Goal: Task Accomplishment & Management: Complete application form

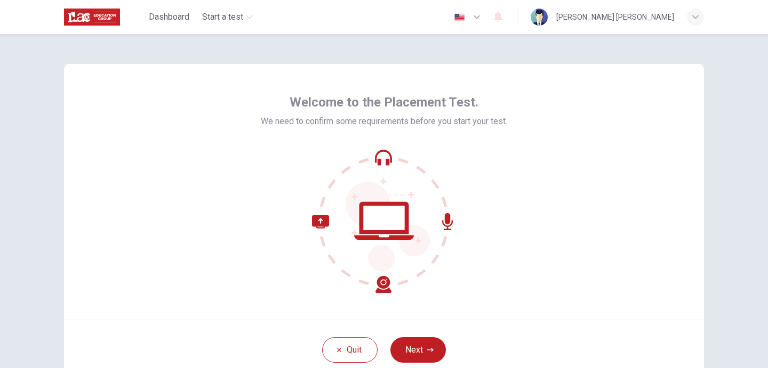
scroll to position [76, 0]
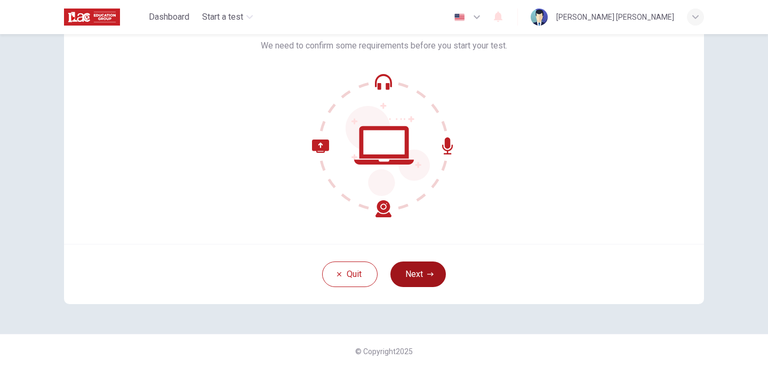
click at [405, 270] on button "Next" at bounding box center [417, 275] width 55 height 26
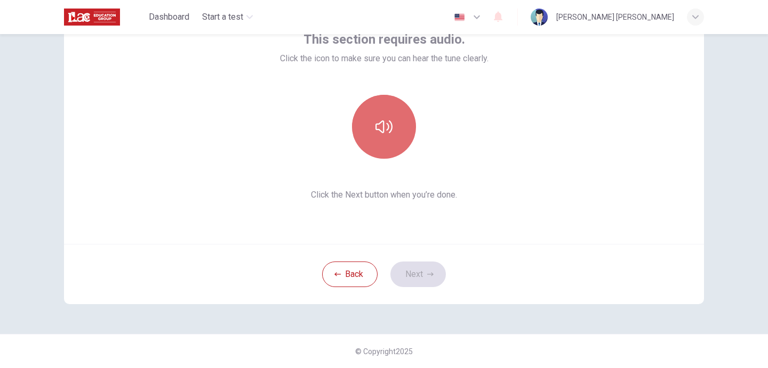
click at [387, 122] on icon "button" at bounding box center [383, 126] width 17 height 17
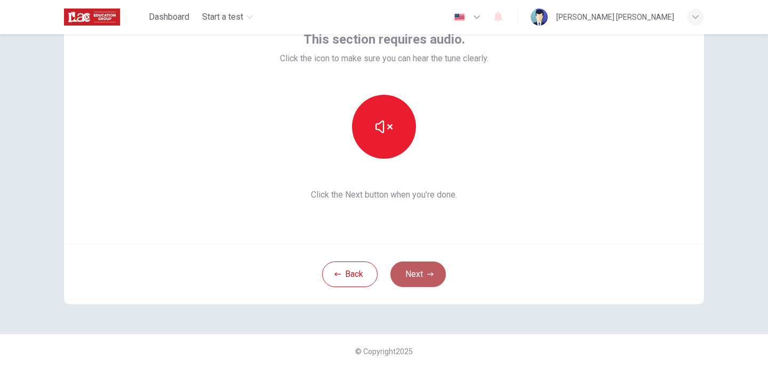
click at [413, 277] on button "Next" at bounding box center [417, 275] width 55 height 26
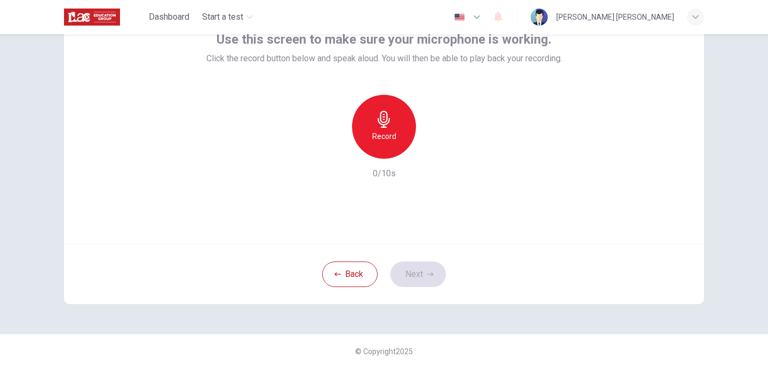
click at [375, 123] on icon "button" at bounding box center [383, 119] width 17 height 17
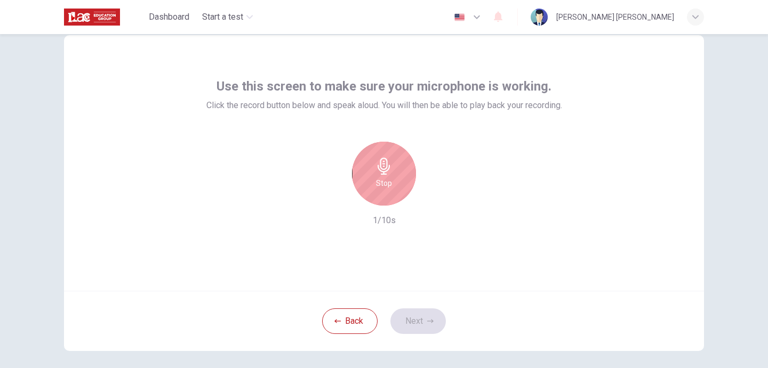
scroll to position [21, 0]
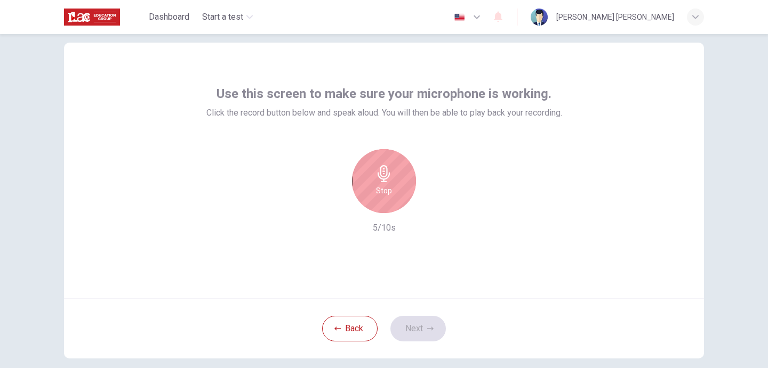
click at [393, 189] on div "Stop" at bounding box center [384, 181] width 64 height 64
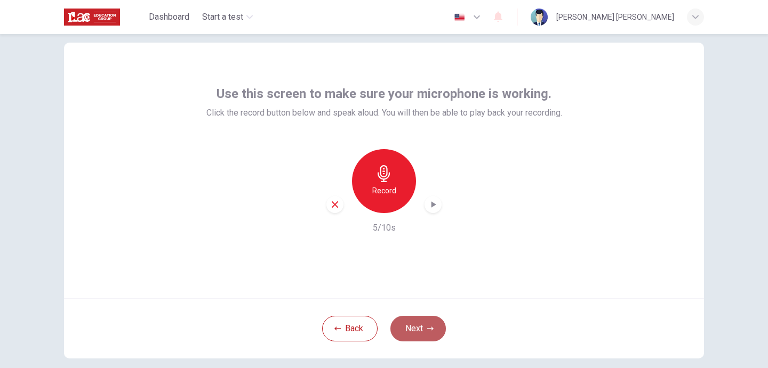
click at [419, 331] on button "Next" at bounding box center [417, 329] width 55 height 26
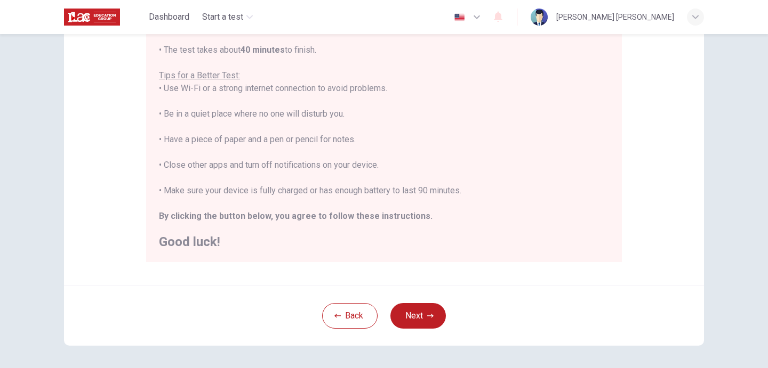
scroll to position [224, 0]
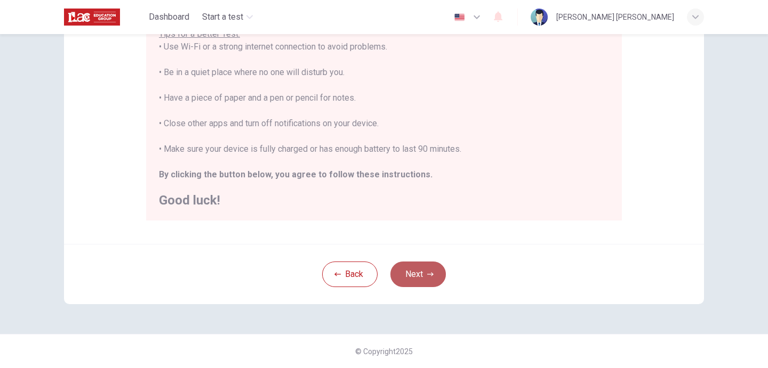
click at [424, 272] on button "Next" at bounding box center [417, 275] width 55 height 26
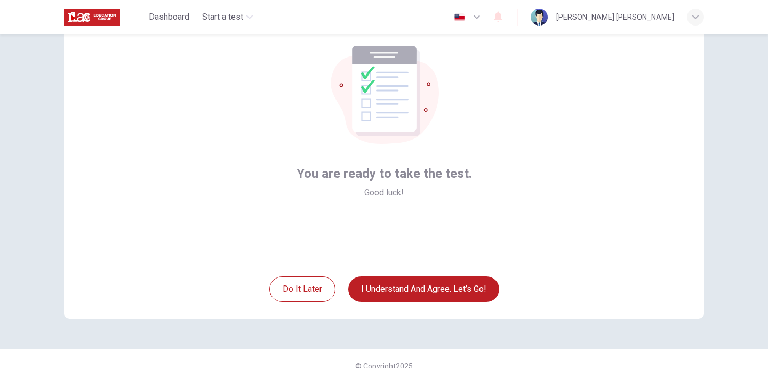
scroll to position [76, 0]
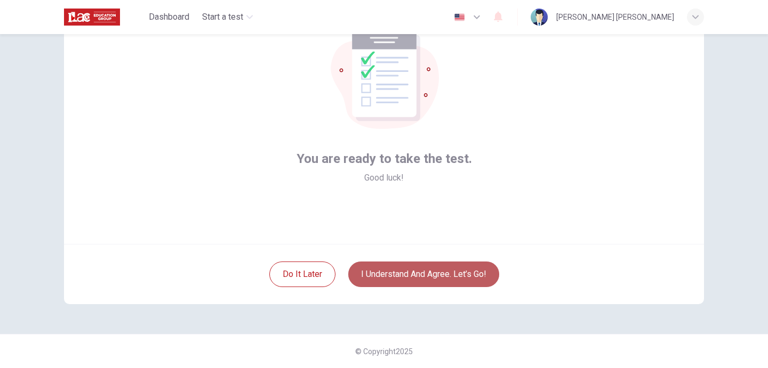
click at [432, 275] on button "I understand and agree. Let’s go!" at bounding box center [423, 275] width 151 height 26
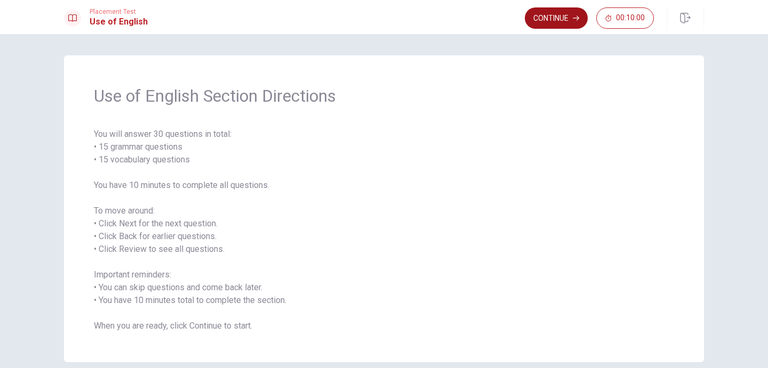
click at [558, 18] on button "Continue" at bounding box center [556, 17] width 63 height 21
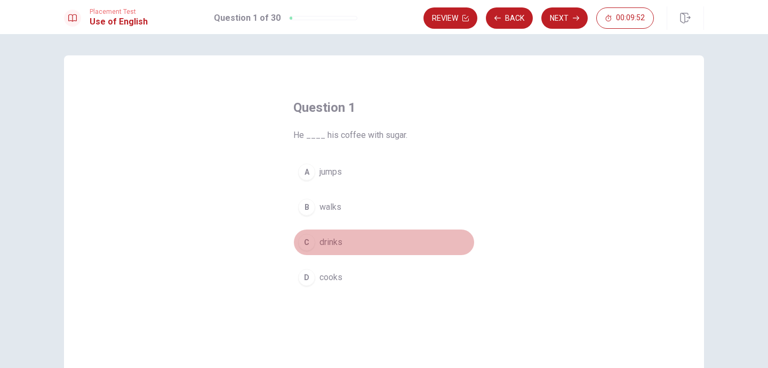
click at [308, 243] on div "C" at bounding box center [306, 242] width 17 height 17
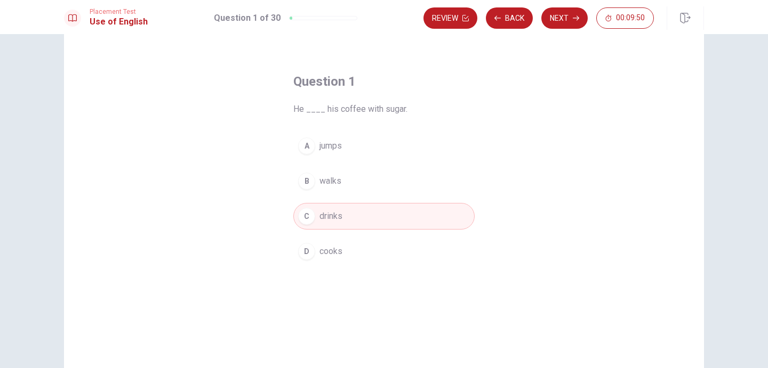
scroll to position [23, 0]
click at [561, 20] on button "Next" at bounding box center [564, 17] width 46 height 21
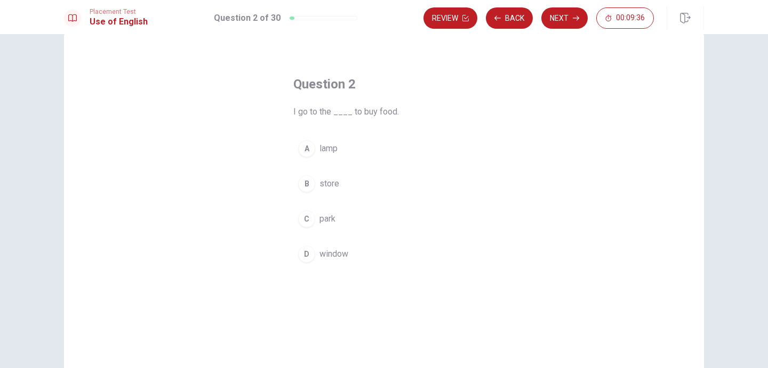
click at [312, 186] on div "B" at bounding box center [306, 183] width 17 height 17
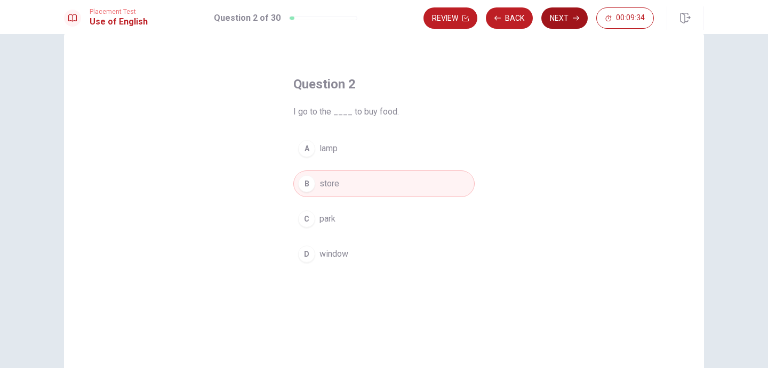
click at [568, 22] on button "Next" at bounding box center [564, 17] width 46 height 21
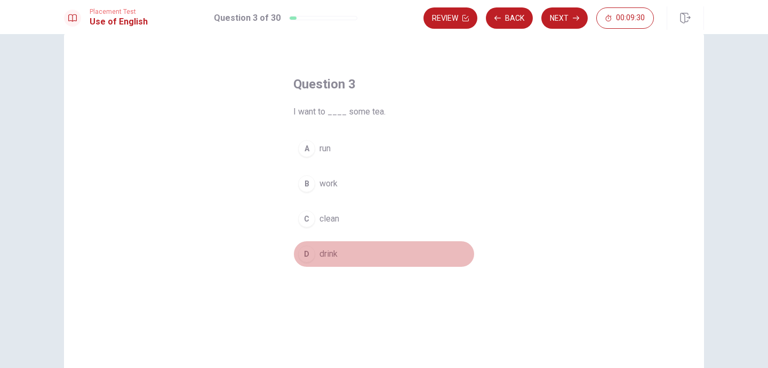
click at [306, 254] on div "D" at bounding box center [306, 254] width 17 height 17
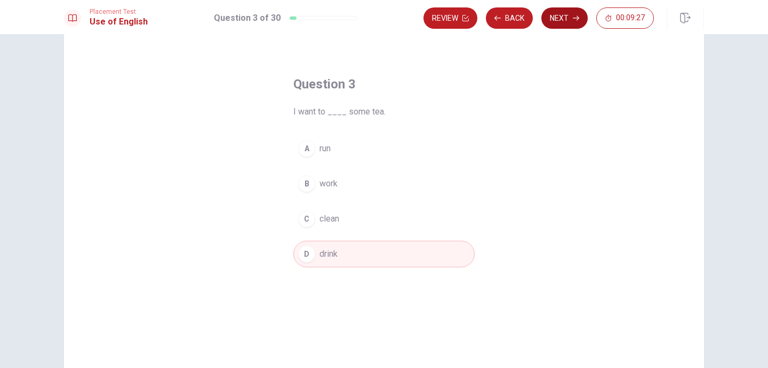
click at [566, 17] on button "Next" at bounding box center [564, 17] width 46 height 21
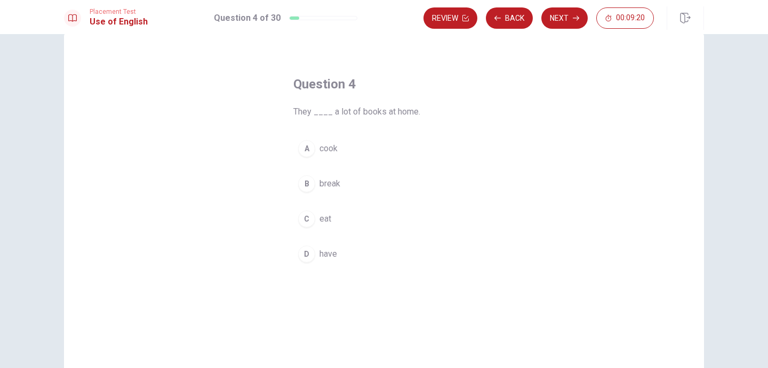
click at [306, 254] on div "D" at bounding box center [306, 254] width 17 height 17
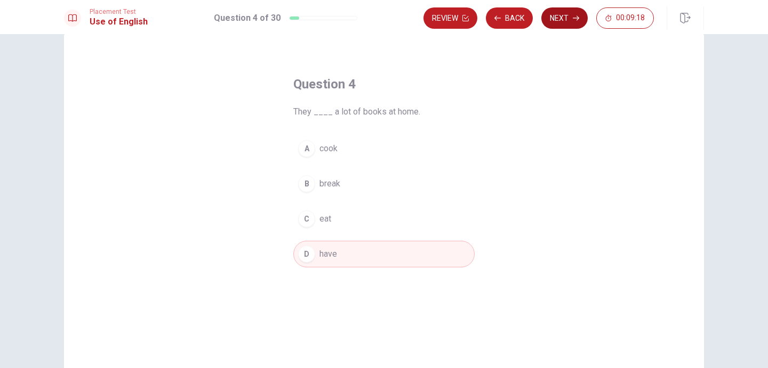
click at [567, 20] on button "Next" at bounding box center [564, 17] width 46 height 21
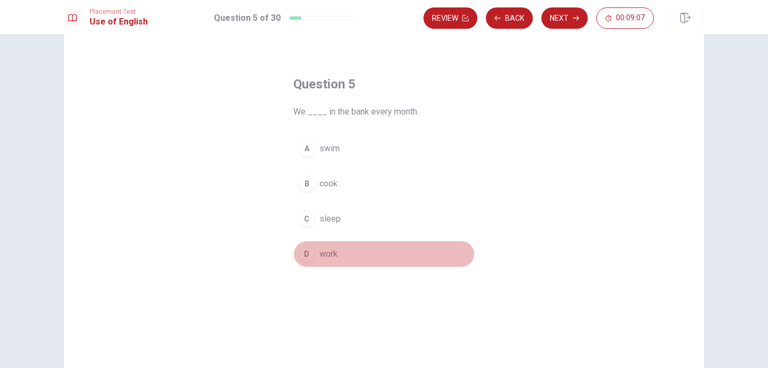
click at [309, 254] on div "D" at bounding box center [306, 254] width 17 height 17
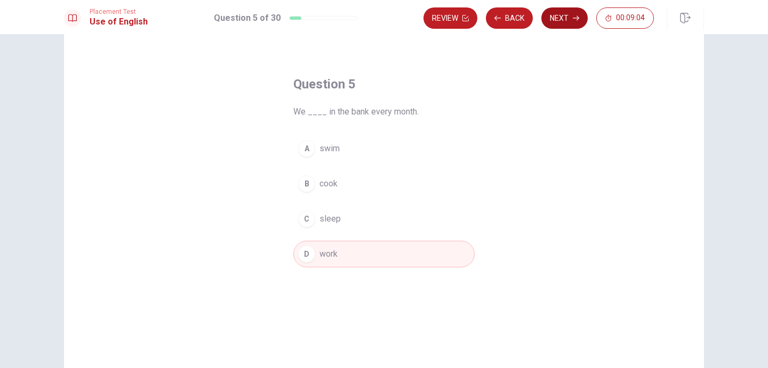
click at [566, 20] on button "Next" at bounding box center [564, 17] width 46 height 21
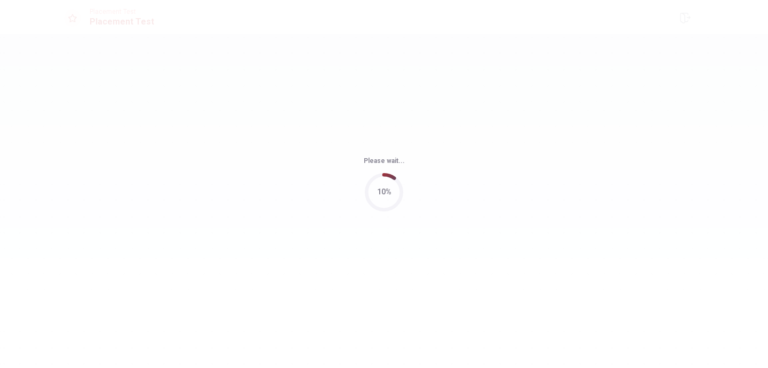
scroll to position [0, 0]
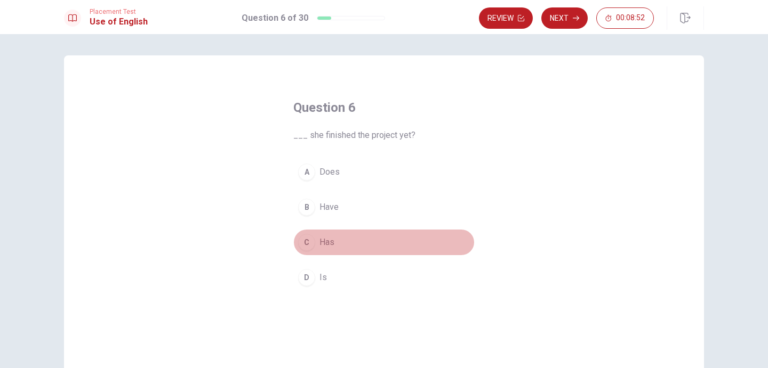
click at [308, 244] on div "C" at bounding box center [306, 242] width 17 height 17
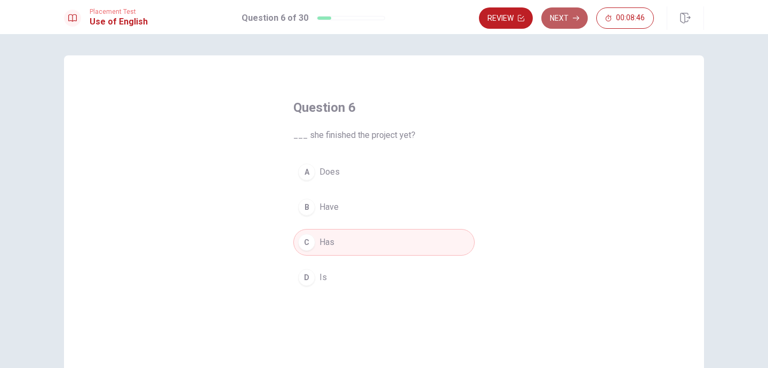
click at [569, 15] on button "Next" at bounding box center [564, 17] width 46 height 21
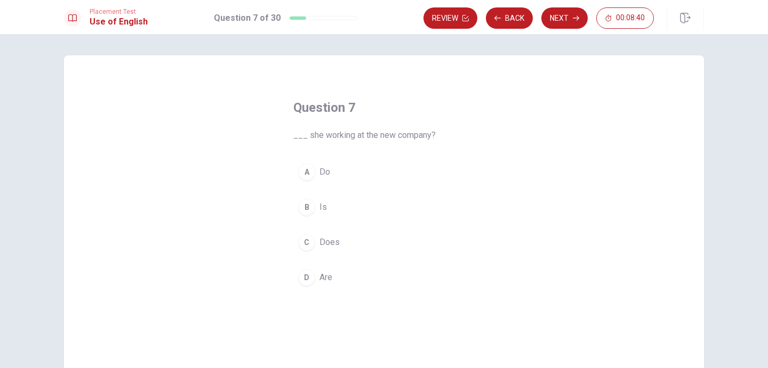
click at [308, 210] on div "B" at bounding box center [306, 207] width 17 height 17
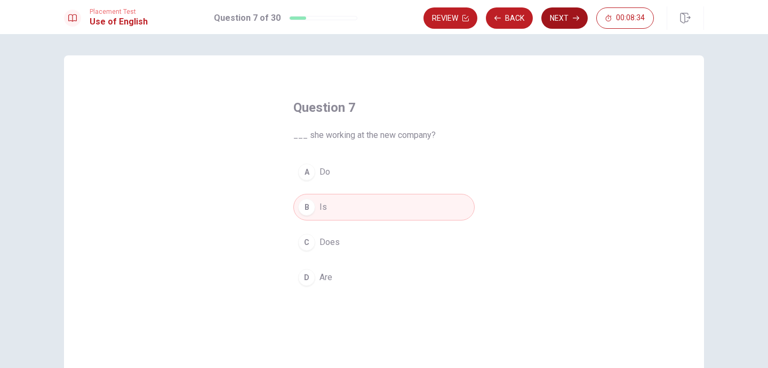
click at [567, 20] on button "Next" at bounding box center [564, 17] width 46 height 21
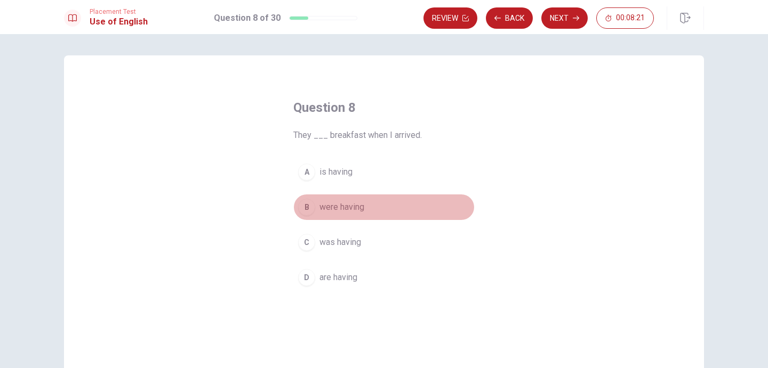
click at [305, 205] on div "B" at bounding box center [306, 207] width 17 height 17
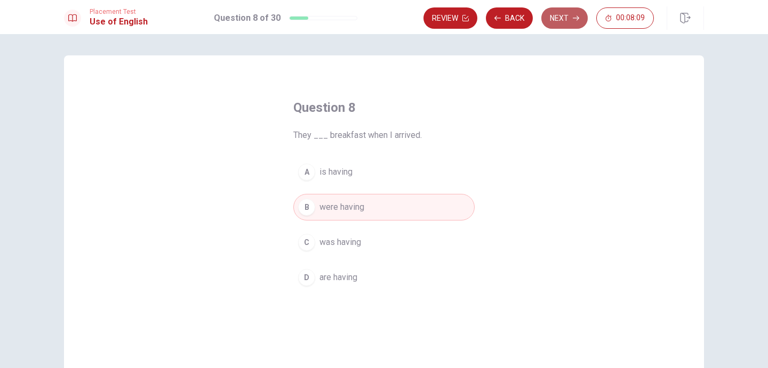
click at [569, 13] on button "Next" at bounding box center [564, 17] width 46 height 21
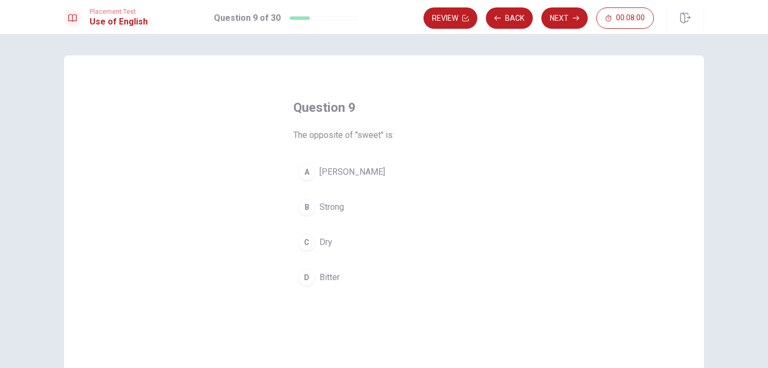
drag, startPoint x: 396, startPoint y: 136, endPoint x: 303, endPoint y: 137, distance: 93.3
click at [303, 137] on span "The opposite of "sweet" is:" at bounding box center [383, 135] width 181 height 13
drag, startPoint x: 303, startPoint y: 137, endPoint x: 395, endPoint y: 137, distance: 92.3
click at [395, 137] on span "The opposite of "sweet" is:" at bounding box center [383, 135] width 181 height 13
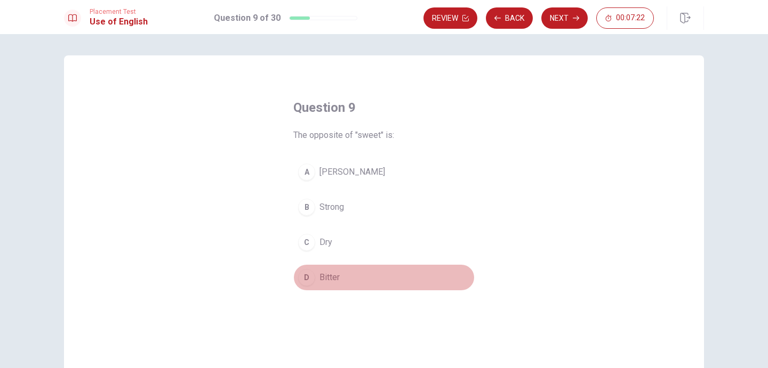
click at [304, 279] on div "D" at bounding box center [306, 277] width 17 height 17
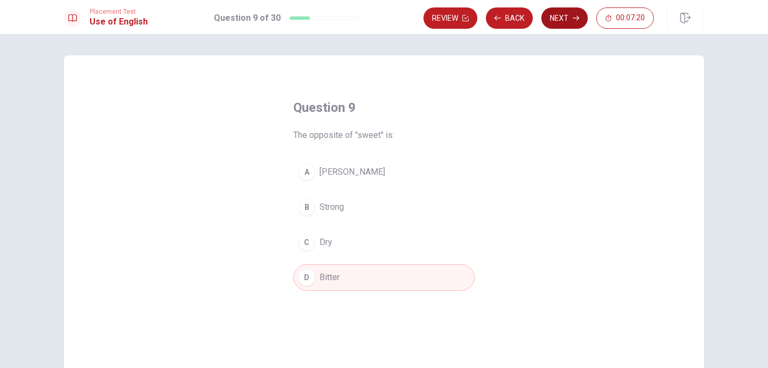
click at [561, 20] on button "Next" at bounding box center [564, 17] width 46 height 21
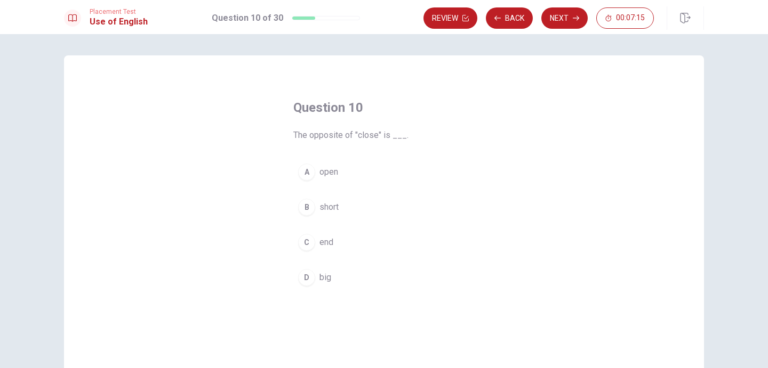
click at [308, 171] on div "A" at bounding box center [306, 172] width 17 height 17
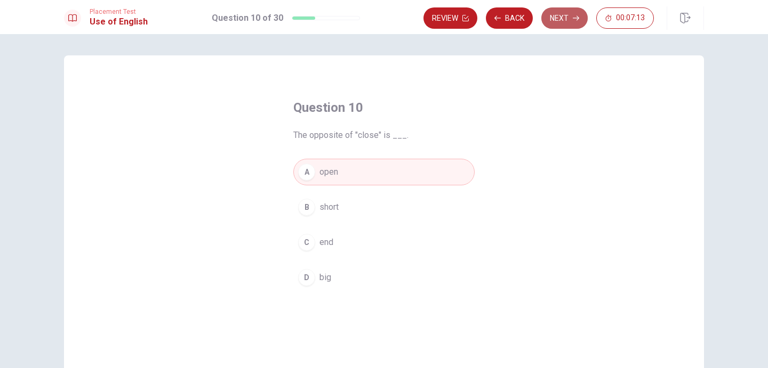
click at [565, 14] on button "Next" at bounding box center [564, 17] width 46 height 21
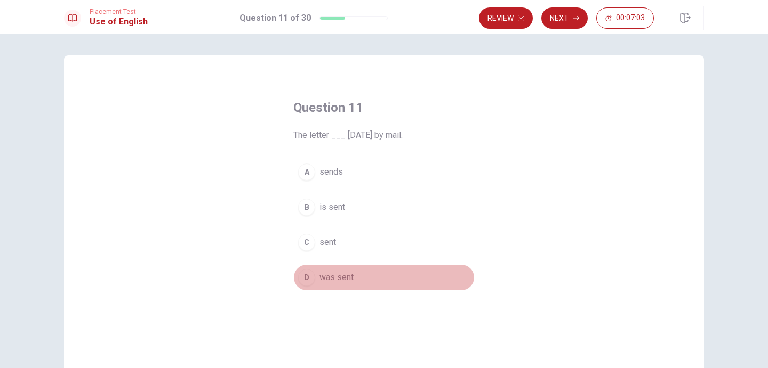
click at [307, 277] on div "D" at bounding box center [306, 277] width 17 height 17
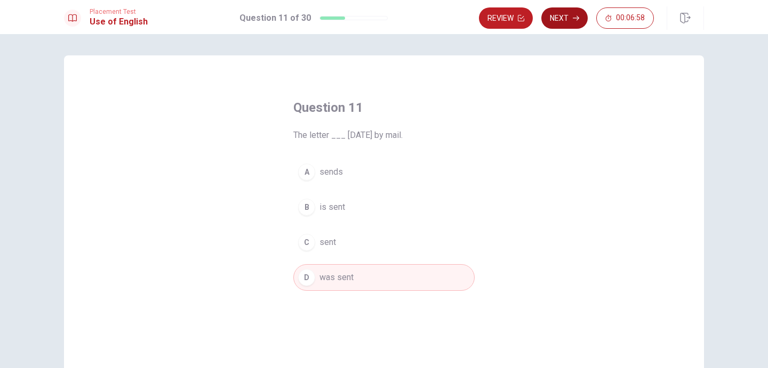
click at [569, 17] on button "Next" at bounding box center [564, 17] width 46 height 21
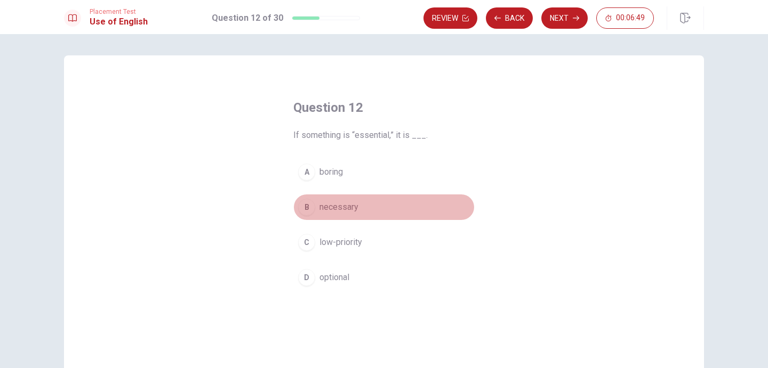
click at [315, 206] on button "B necessary" at bounding box center [383, 207] width 181 height 27
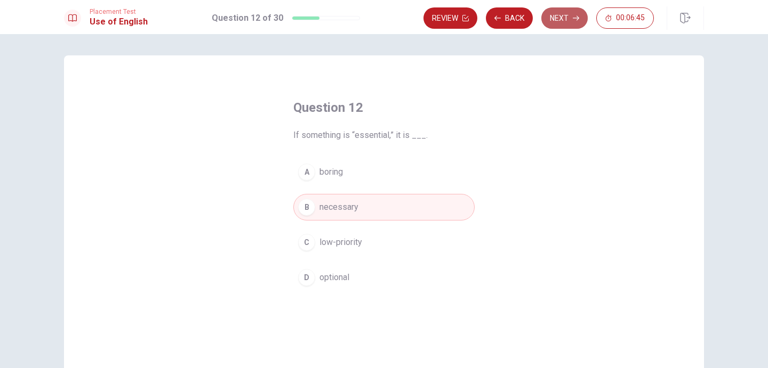
click at [560, 20] on button "Next" at bounding box center [564, 17] width 46 height 21
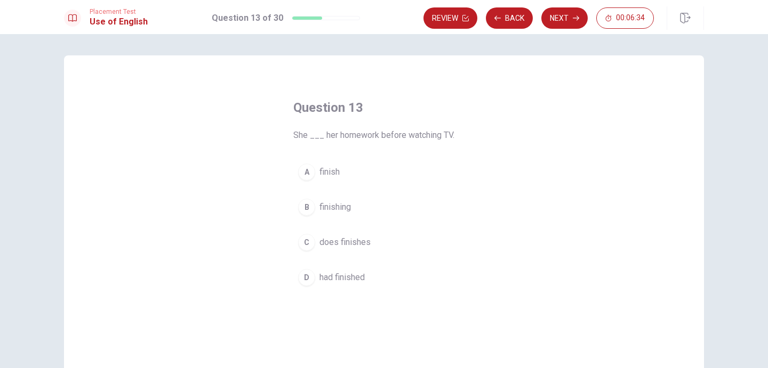
click at [307, 280] on div "D" at bounding box center [306, 277] width 17 height 17
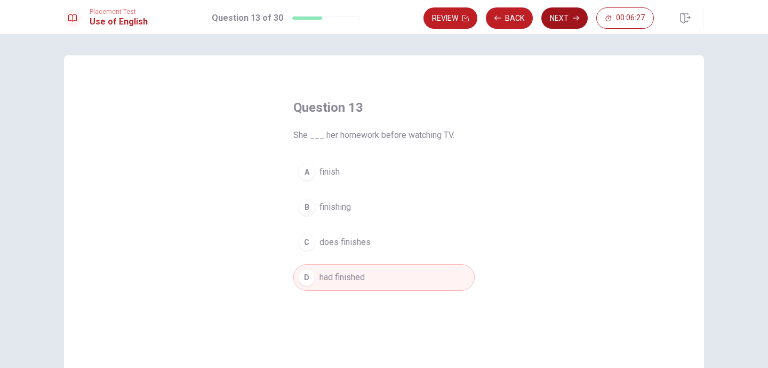
click at [566, 18] on button "Next" at bounding box center [564, 17] width 46 height 21
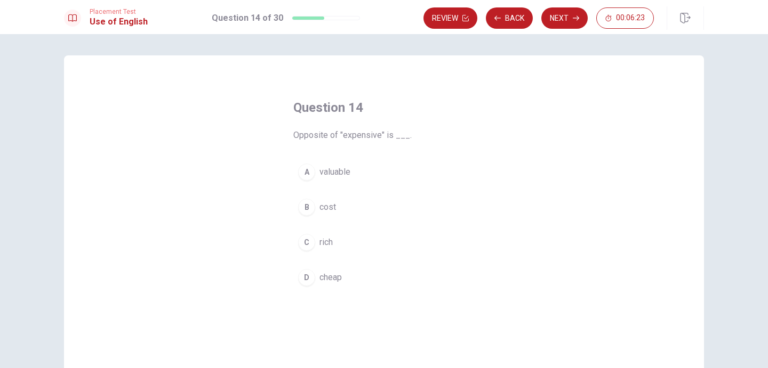
click at [304, 277] on div "D" at bounding box center [306, 277] width 17 height 17
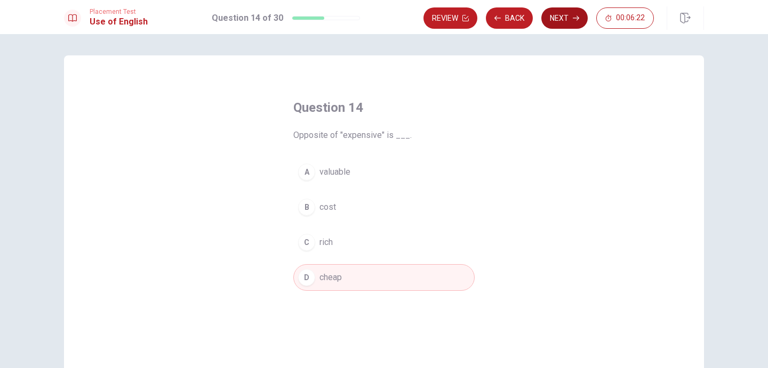
click at [565, 19] on button "Next" at bounding box center [564, 17] width 46 height 21
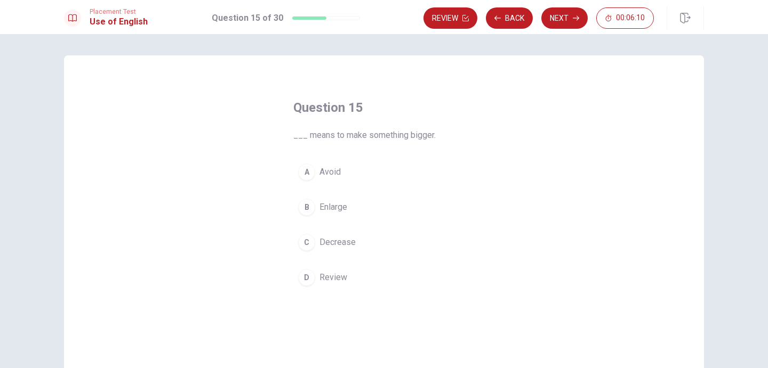
click at [308, 210] on div "B" at bounding box center [306, 207] width 17 height 17
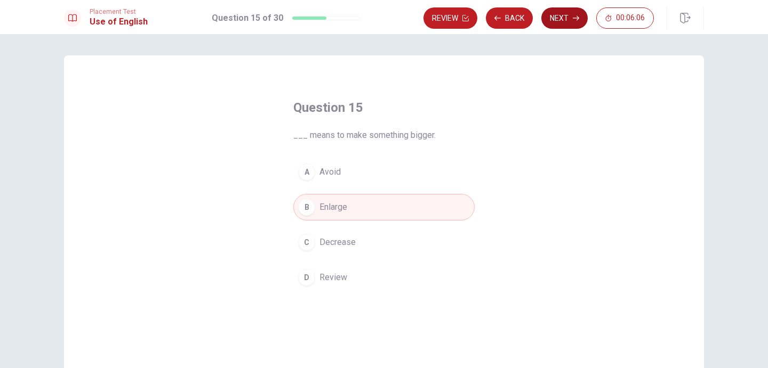
click at [571, 20] on button "Next" at bounding box center [564, 17] width 46 height 21
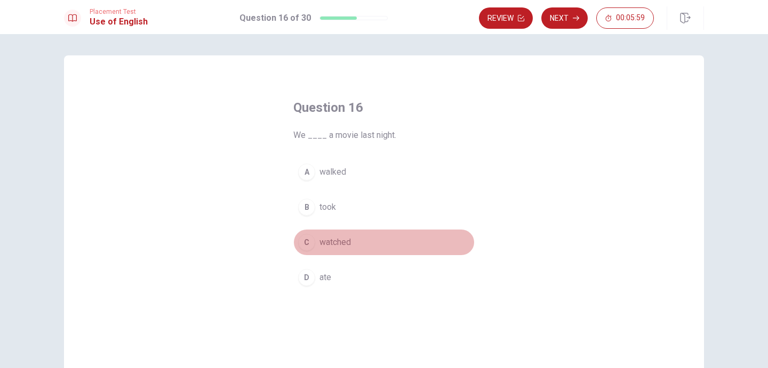
click at [306, 237] on div "C" at bounding box center [306, 242] width 17 height 17
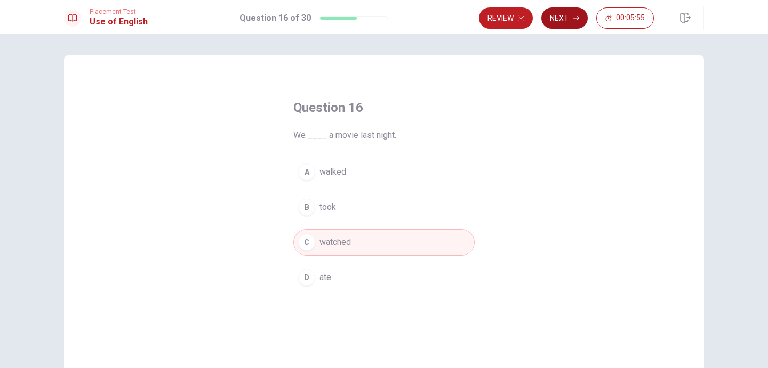
click at [573, 17] on icon "button" at bounding box center [576, 18] width 6 height 6
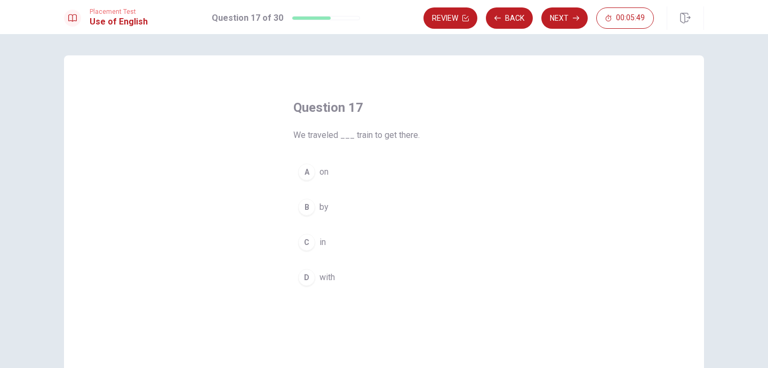
click at [306, 207] on div "B" at bounding box center [306, 207] width 17 height 17
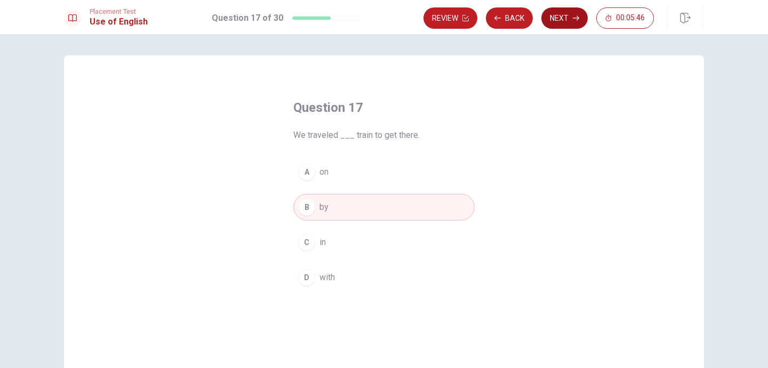
click at [567, 18] on button "Next" at bounding box center [564, 17] width 46 height 21
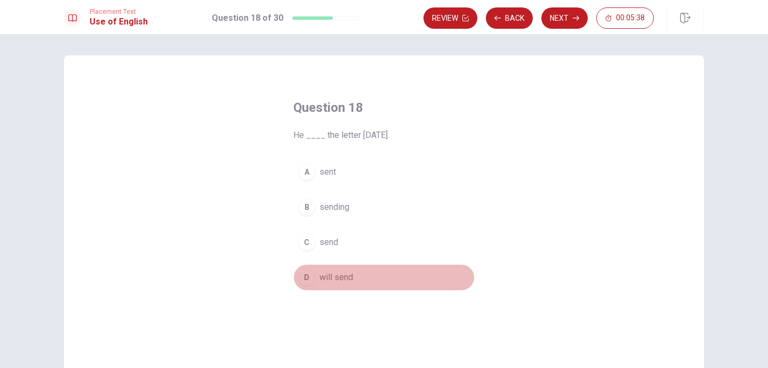
click at [304, 275] on div "D" at bounding box center [306, 277] width 17 height 17
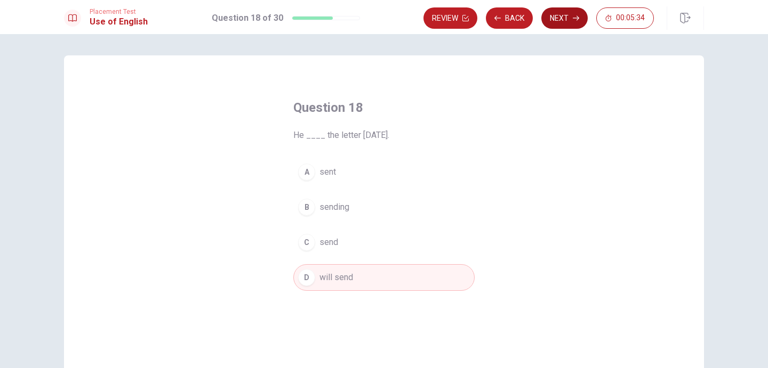
click at [567, 21] on button "Next" at bounding box center [564, 17] width 46 height 21
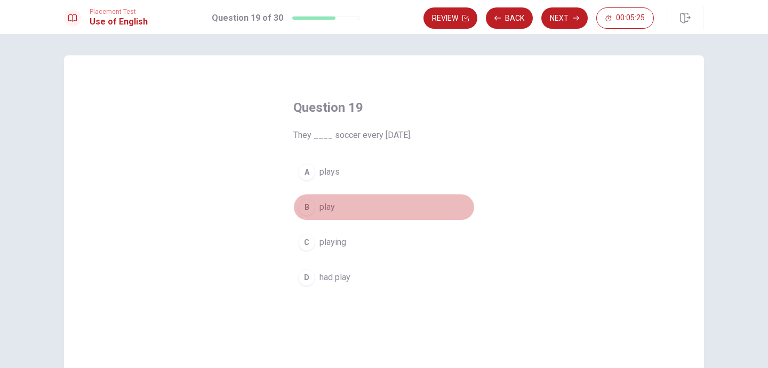
click at [304, 205] on div "B" at bounding box center [306, 207] width 17 height 17
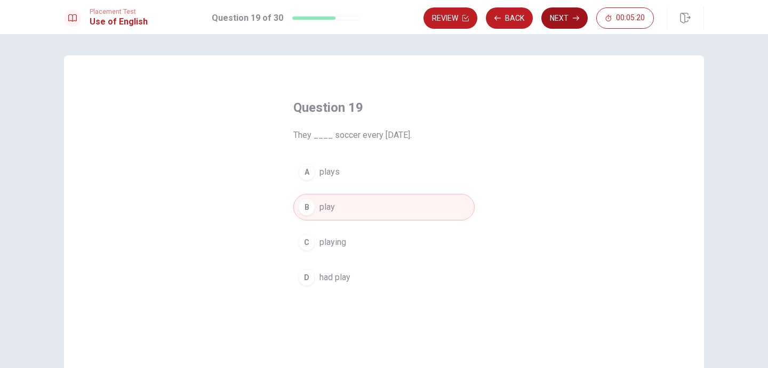
click at [567, 17] on button "Next" at bounding box center [564, 17] width 46 height 21
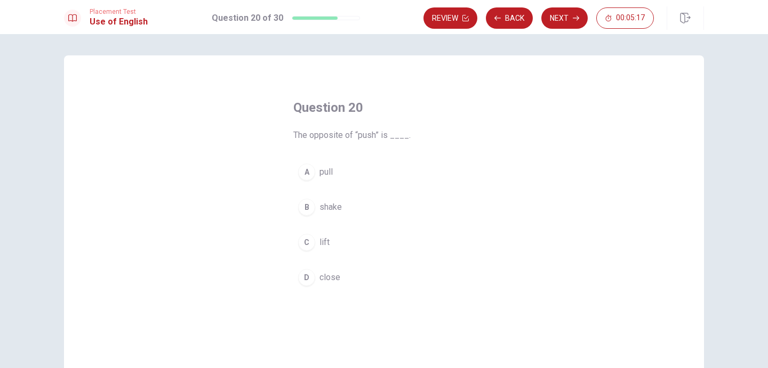
click at [309, 175] on div "A" at bounding box center [306, 172] width 17 height 17
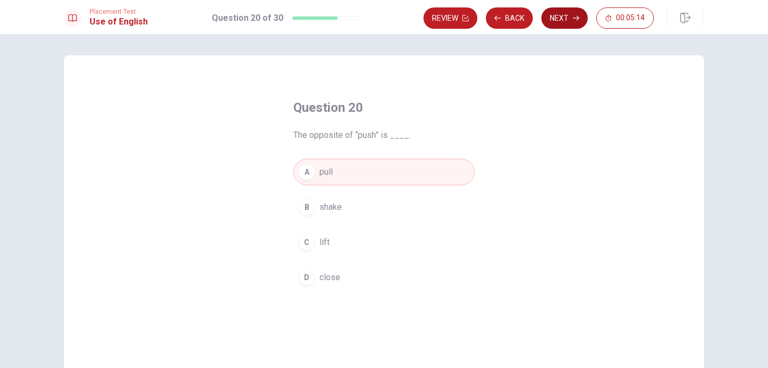
click at [565, 14] on button "Next" at bounding box center [564, 17] width 46 height 21
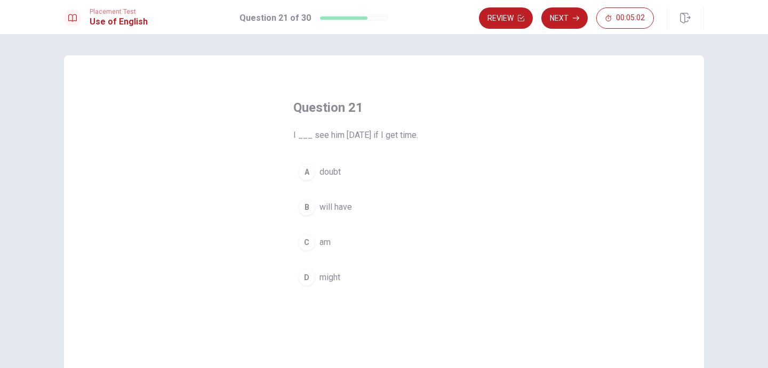
click at [301, 280] on div "D" at bounding box center [306, 277] width 17 height 17
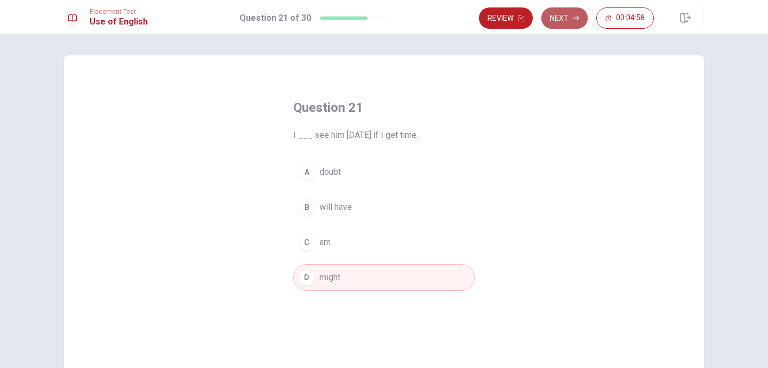
click at [563, 18] on button "Next" at bounding box center [564, 17] width 46 height 21
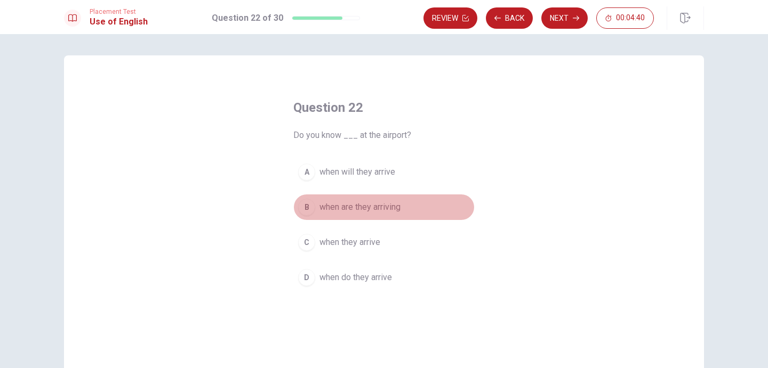
click at [309, 203] on div "B" at bounding box center [306, 207] width 17 height 17
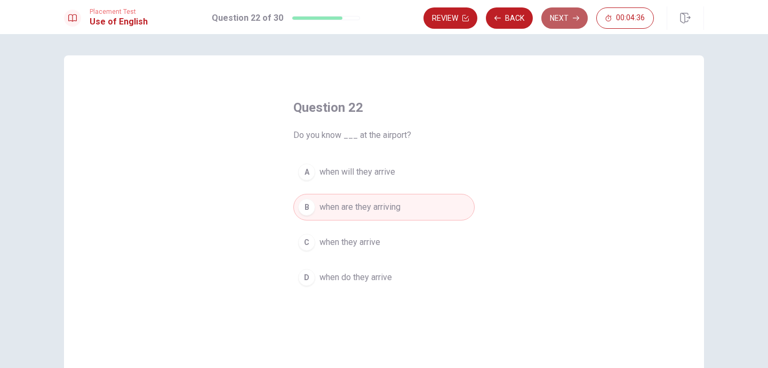
click at [568, 18] on button "Next" at bounding box center [564, 17] width 46 height 21
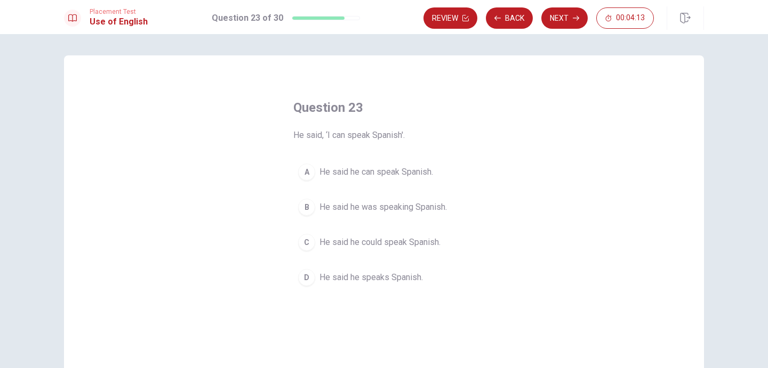
click at [304, 275] on div "D" at bounding box center [306, 277] width 17 height 17
click at [302, 242] on div "C" at bounding box center [306, 242] width 17 height 17
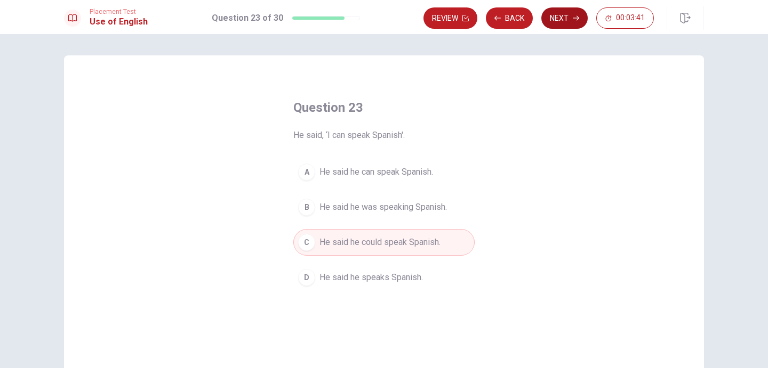
click at [563, 19] on button "Next" at bounding box center [564, 17] width 46 height 21
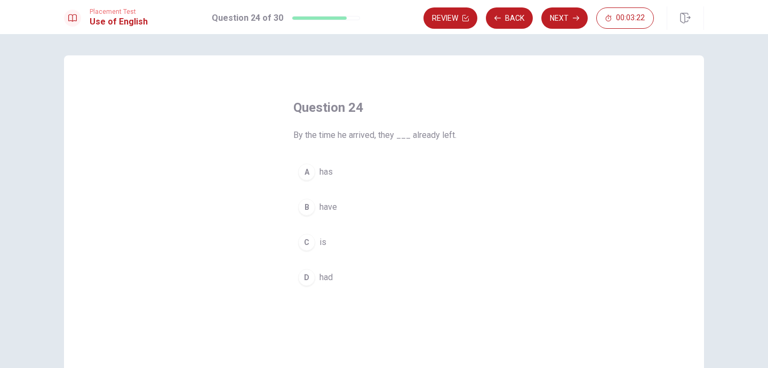
click at [303, 276] on div "D" at bounding box center [306, 277] width 17 height 17
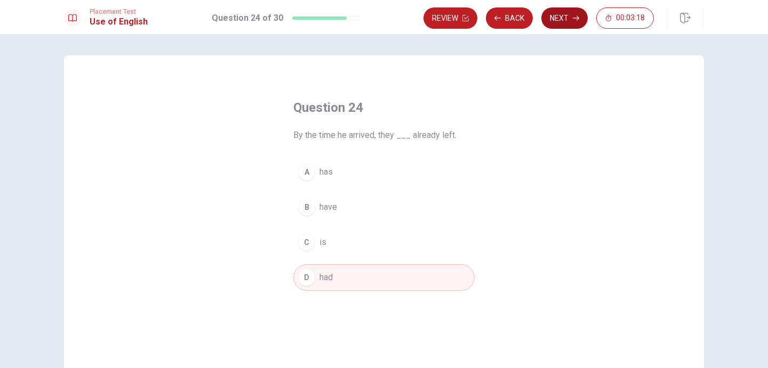
click at [566, 19] on button "Next" at bounding box center [564, 17] width 46 height 21
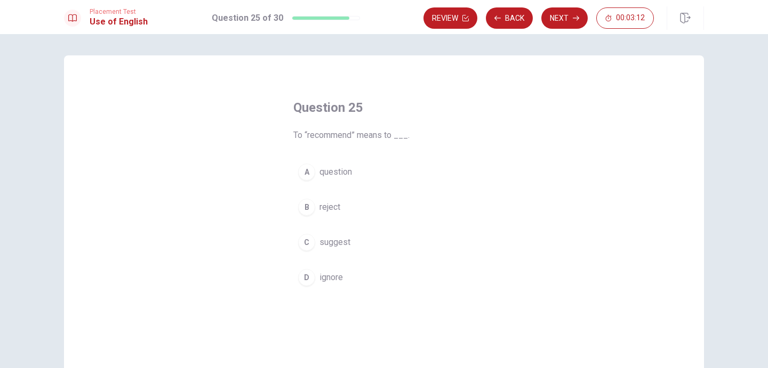
click at [306, 249] on div "C" at bounding box center [306, 242] width 17 height 17
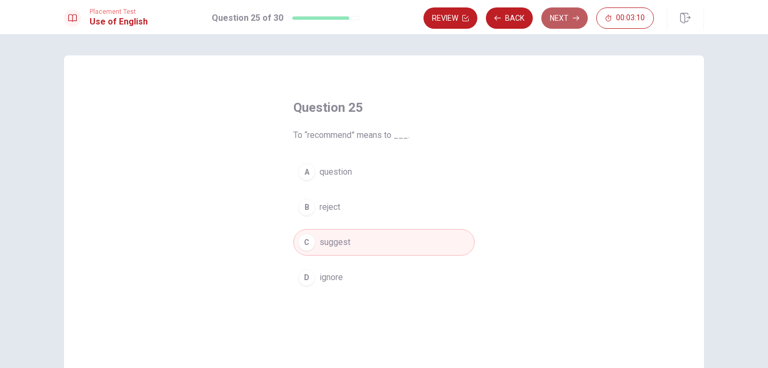
click at [568, 16] on button "Next" at bounding box center [564, 17] width 46 height 21
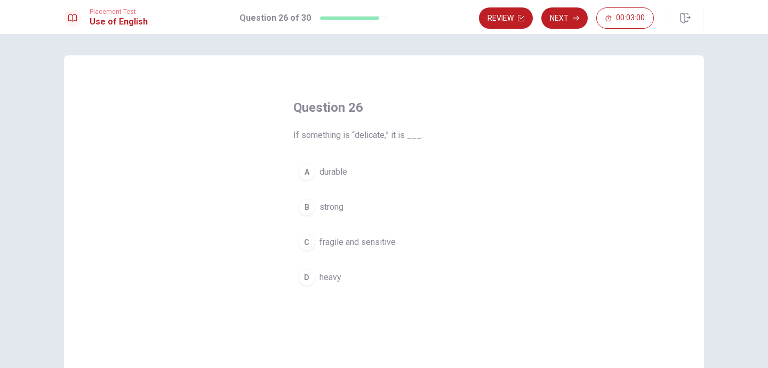
click at [303, 238] on div "C" at bounding box center [306, 242] width 17 height 17
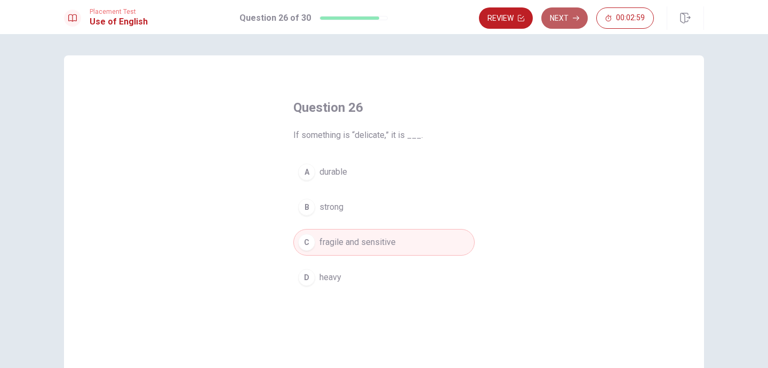
click at [566, 22] on button "Next" at bounding box center [564, 17] width 46 height 21
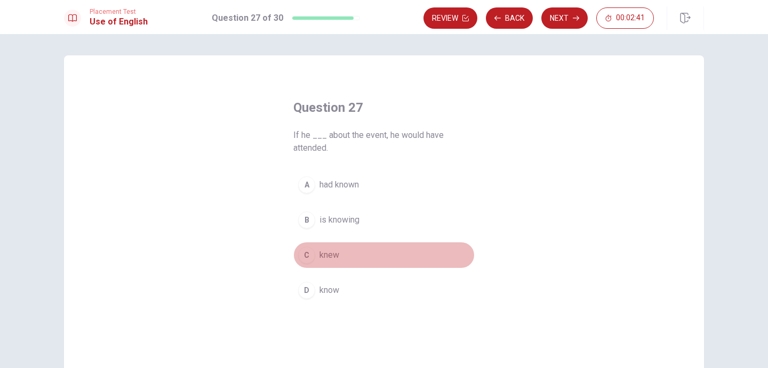
click at [307, 258] on div "C" at bounding box center [306, 255] width 17 height 17
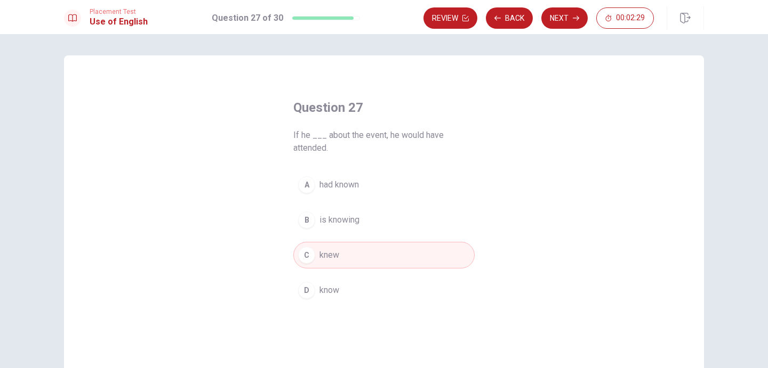
click at [309, 182] on div "A" at bounding box center [306, 185] width 17 height 17
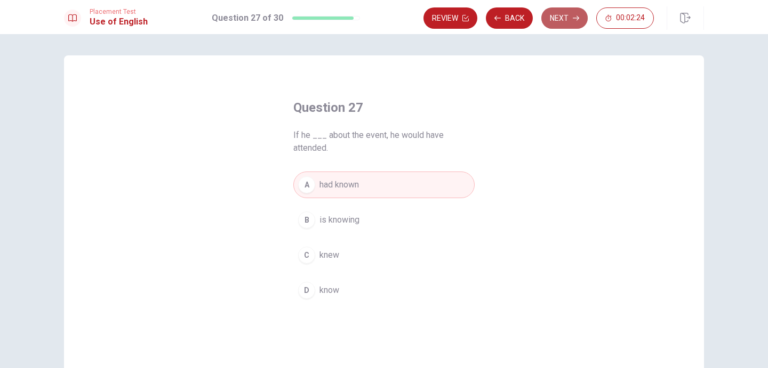
click at [559, 25] on button "Next" at bounding box center [564, 17] width 46 height 21
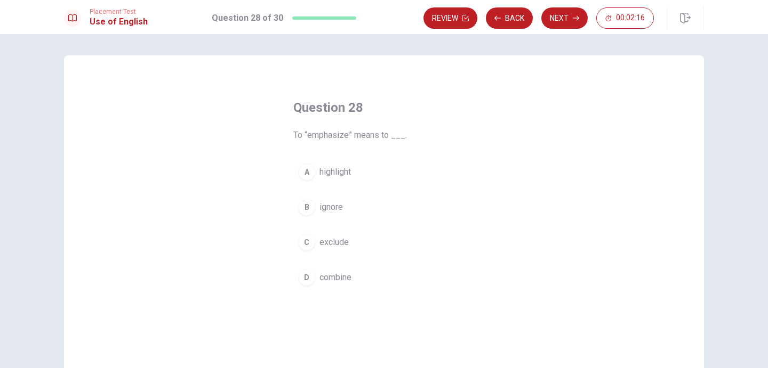
click at [303, 176] on div "A" at bounding box center [306, 172] width 17 height 17
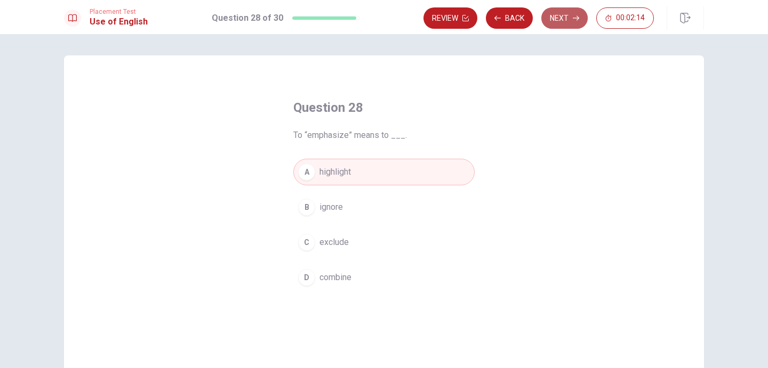
click at [567, 19] on button "Next" at bounding box center [564, 17] width 46 height 21
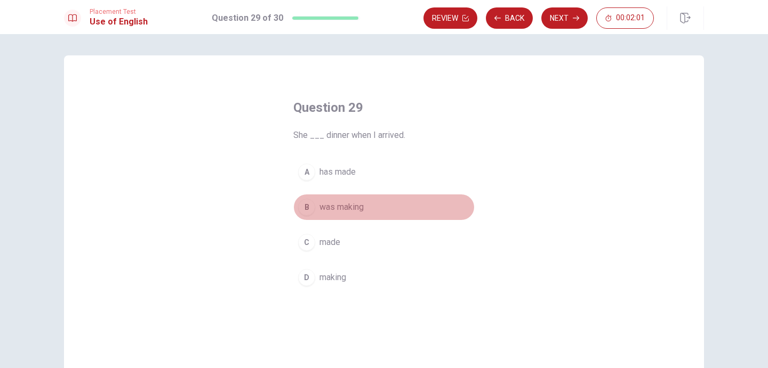
click at [305, 203] on div "B" at bounding box center [306, 207] width 17 height 17
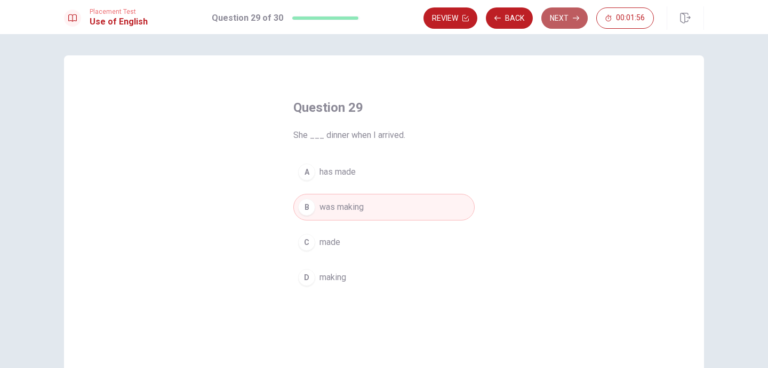
click at [564, 18] on button "Next" at bounding box center [564, 17] width 46 height 21
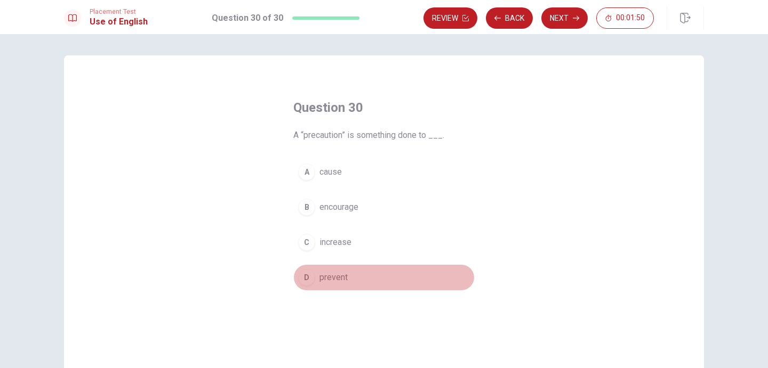
click at [304, 274] on div "D" at bounding box center [306, 277] width 17 height 17
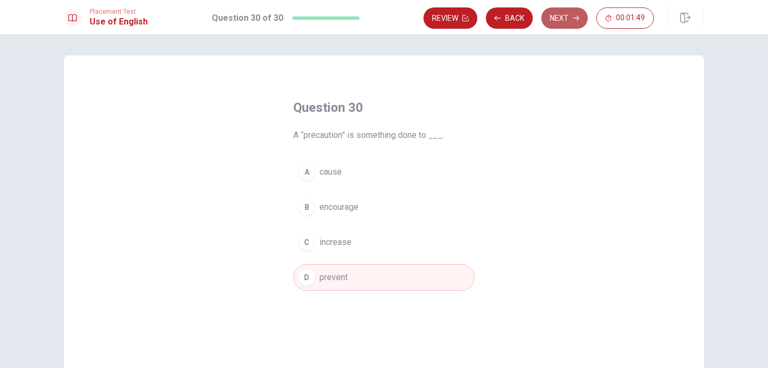
click at [559, 18] on button "Next" at bounding box center [564, 17] width 46 height 21
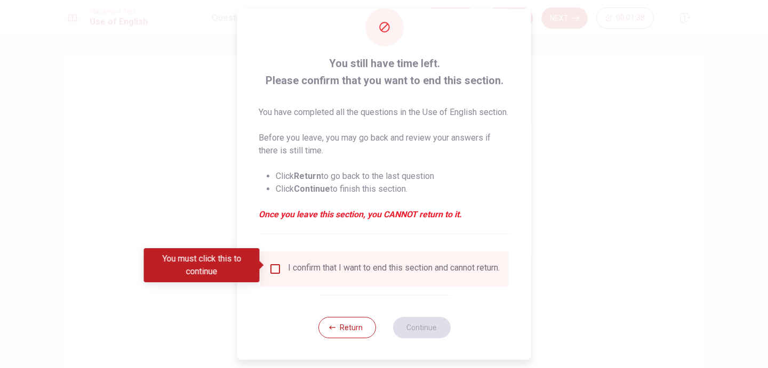
scroll to position [42, 0]
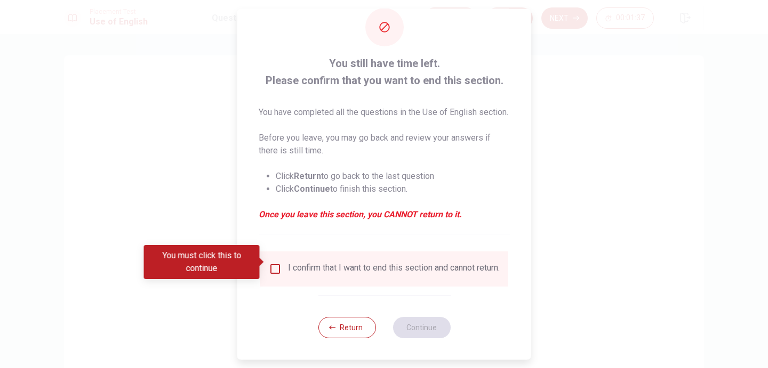
click at [276, 263] on input "You must click this to continue" at bounding box center [275, 269] width 13 height 13
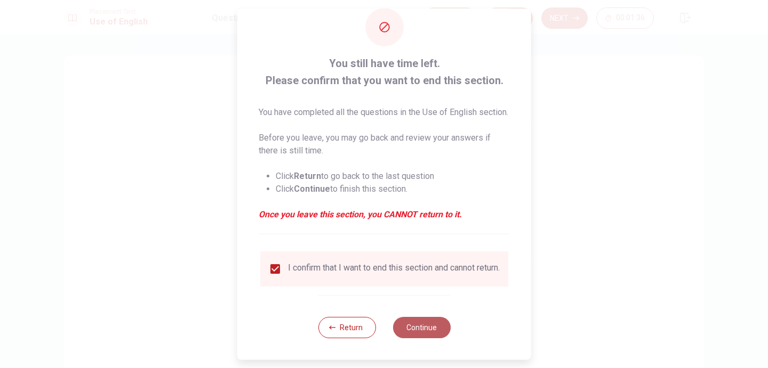
click at [431, 332] on button "Continue" at bounding box center [421, 327] width 58 height 21
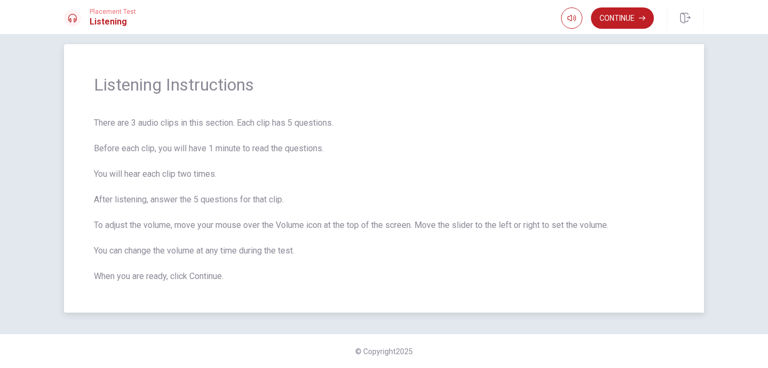
scroll to position [0, 0]
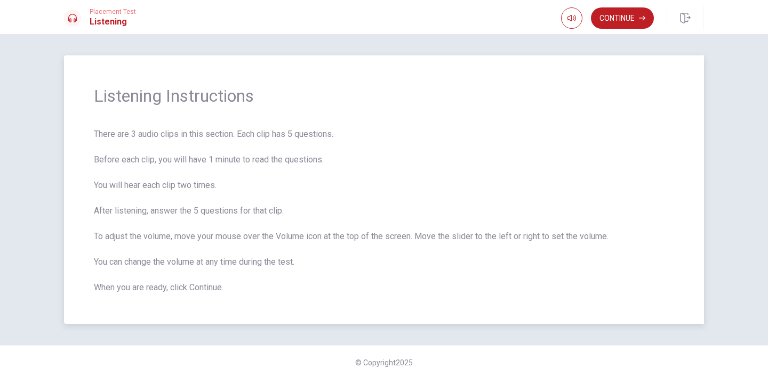
click at [578, 188] on span "There are 3 audio clips in this section. Each clip has 5 questions. Before each…" at bounding box center [384, 211] width 580 height 166
click at [631, 23] on button "Continue" at bounding box center [622, 17] width 63 height 21
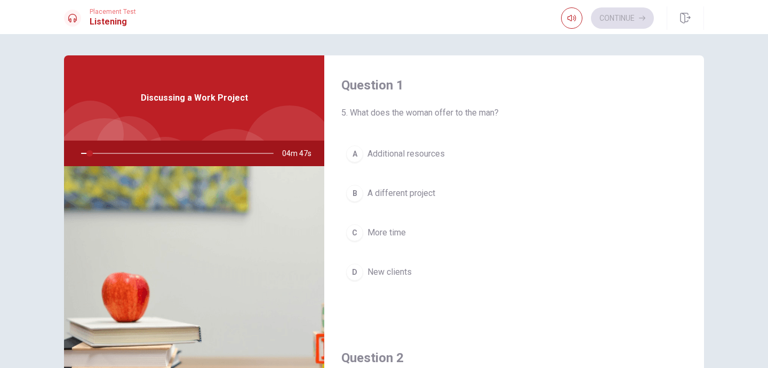
click at [455, 133] on div "Question 1 5. What does the woman offer to the man? A Additional resources B A …" at bounding box center [514, 191] width 380 height 273
click at [352, 154] on div "A" at bounding box center [354, 154] width 17 height 17
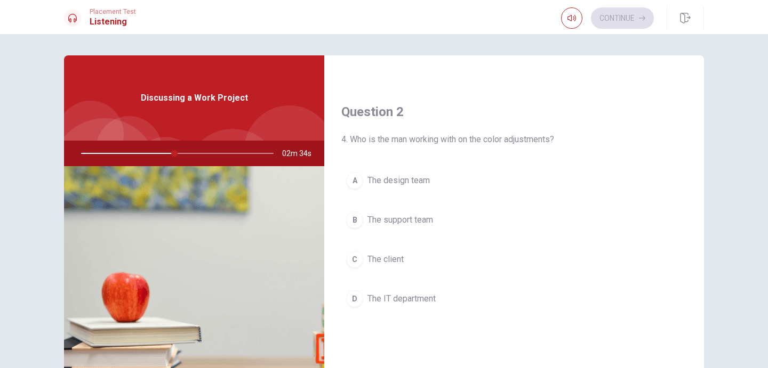
scroll to position [248, 0]
click at [402, 178] on span "The design team" at bounding box center [398, 178] width 62 height 13
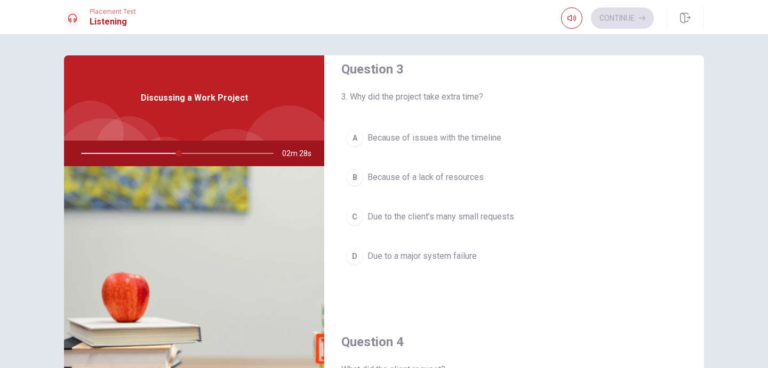
scroll to position [552, 0]
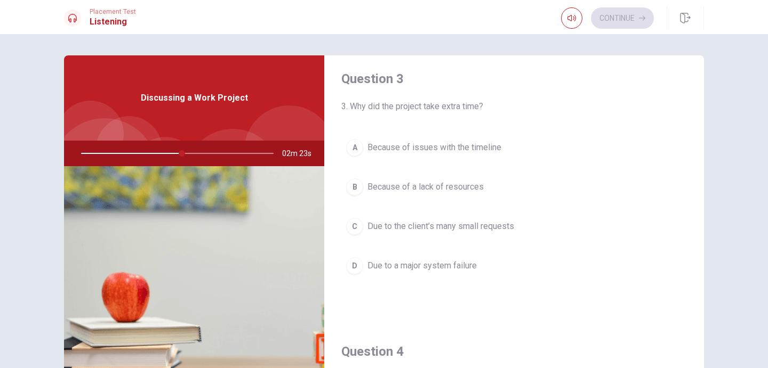
click at [380, 232] on span "Due to the client’s many small requests" at bounding box center [440, 226] width 147 height 13
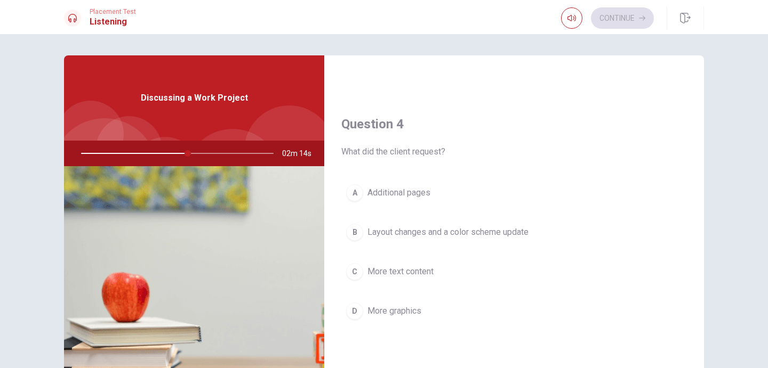
scroll to position [781, 0]
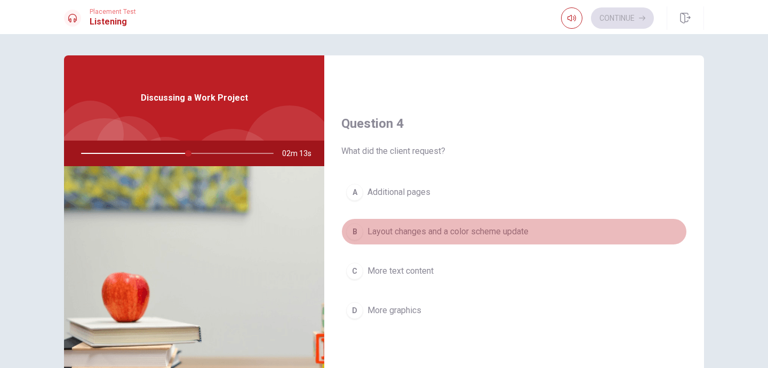
click at [380, 232] on span "Layout changes and a color scheme update" at bounding box center [447, 232] width 161 height 13
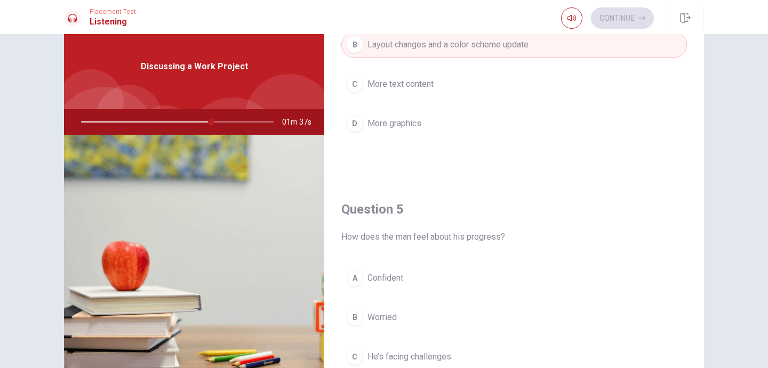
scroll to position [995, 0]
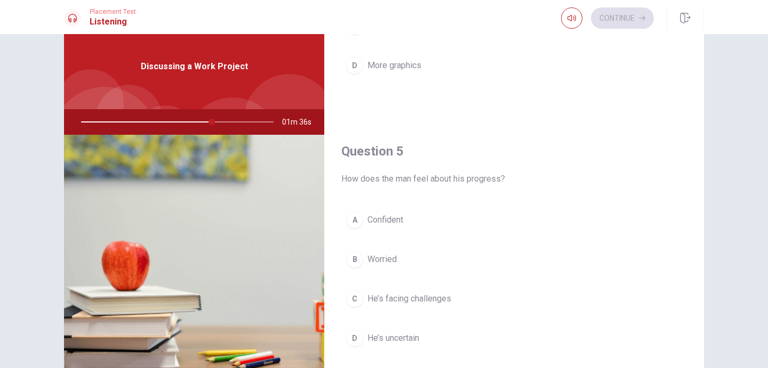
click at [380, 218] on span "Confident" at bounding box center [385, 220] width 36 height 13
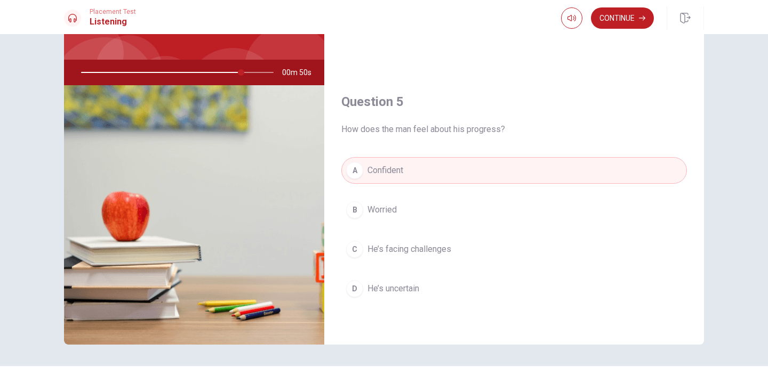
scroll to position [85, 0]
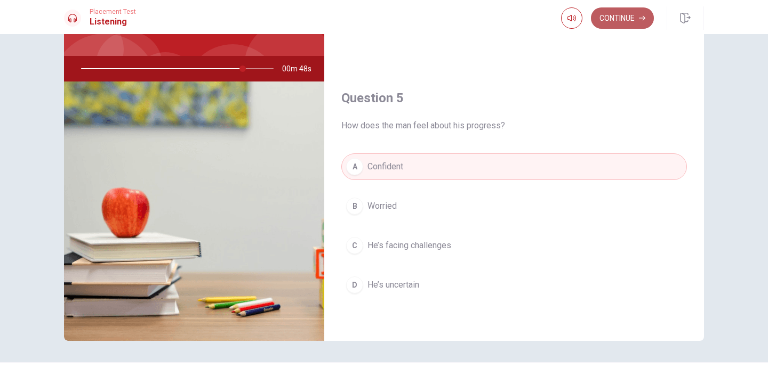
click at [634, 20] on button "Continue" at bounding box center [622, 17] width 63 height 21
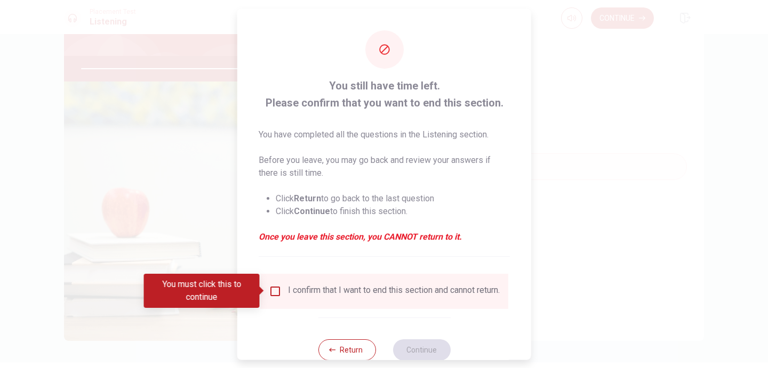
click at [297, 291] on div "I confirm that I want to end this section and cannot return." at bounding box center [394, 291] width 212 height 13
click at [275, 294] on input "You must click this to continue" at bounding box center [275, 291] width 13 height 13
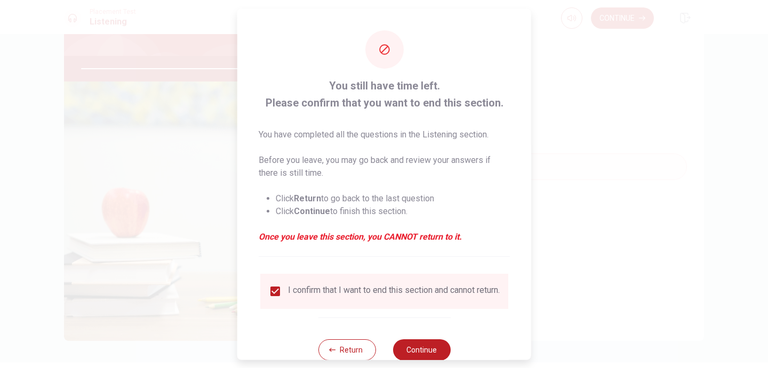
scroll to position [29, 0]
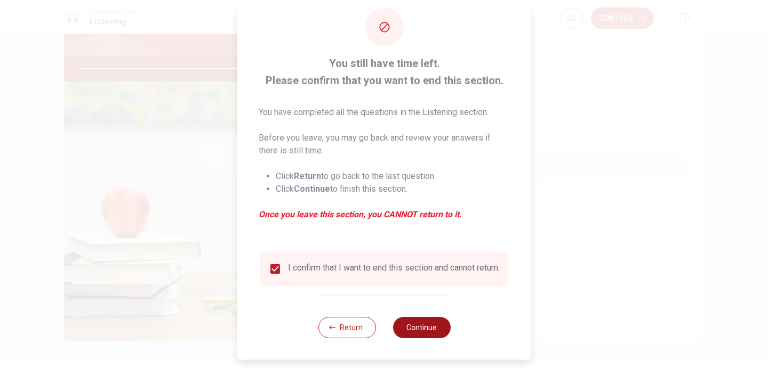
click at [412, 327] on button "Continue" at bounding box center [421, 327] width 58 height 21
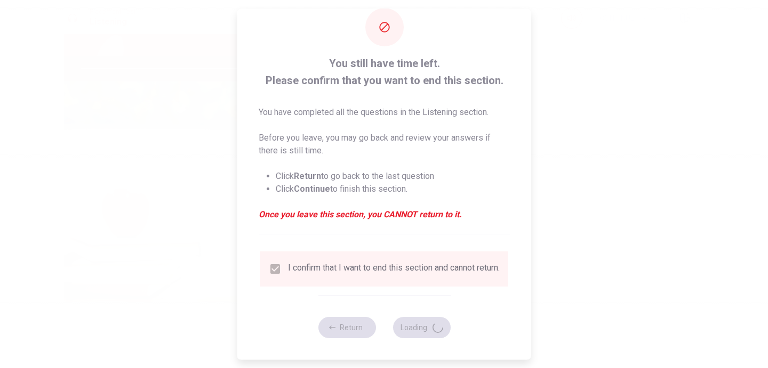
type input "86"
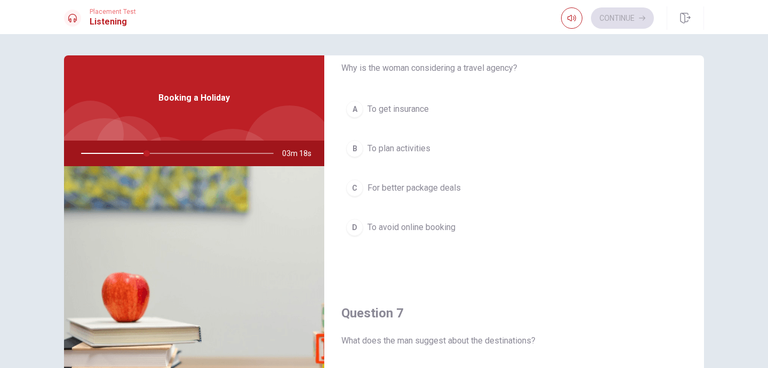
scroll to position [44, 0]
click at [436, 127] on div "A To get insurance B To plan activities C For better package deals D To avoid o…" at bounding box center [514, 180] width 346 height 166
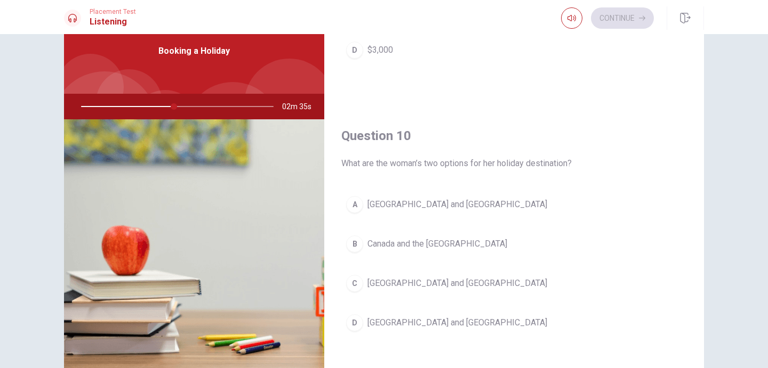
scroll to position [46, 0]
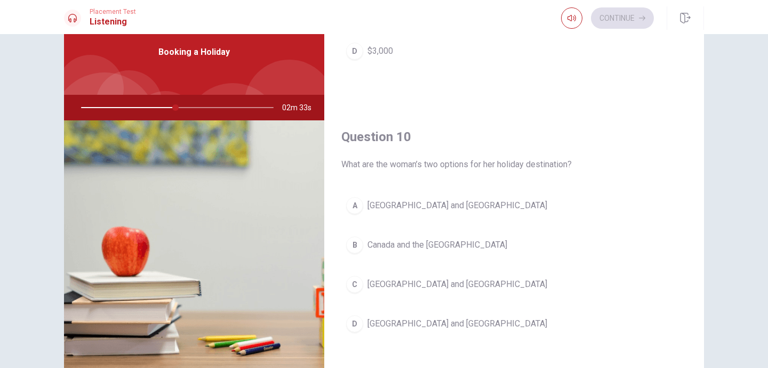
click at [354, 325] on div "D" at bounding box center [354, 324] width 17 height 17
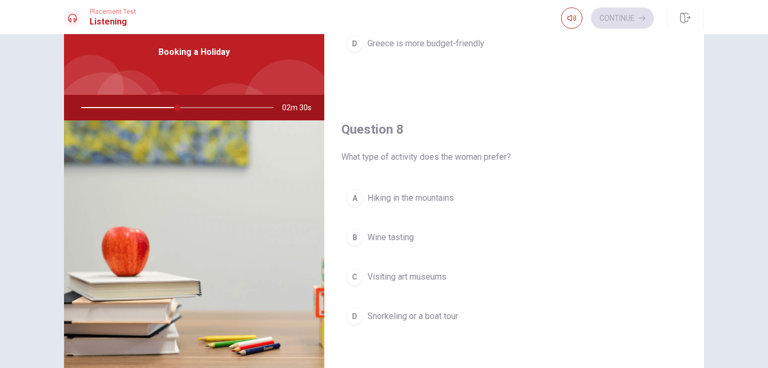
scroll to position [455, 0]
click at [354, 316] on div "D" at bounding box center [354, 317] width 17 height 17
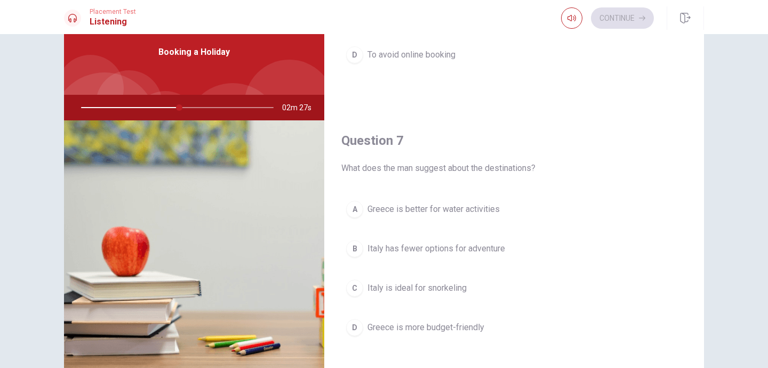
scroll to position [171, 0]
click at [371, 211] on span "Greece is better for water activities" at bounding box center [433, 210] width 132 height 13
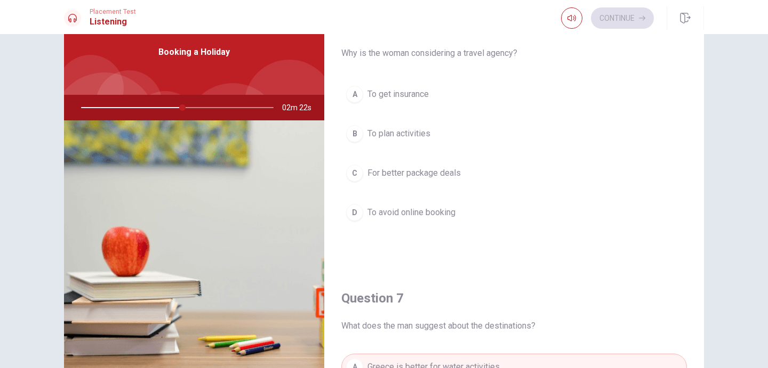
scroll to position [12, 0]
click at [352, 172] on div "C" at bounding box center [354, 175] width 17 height 17
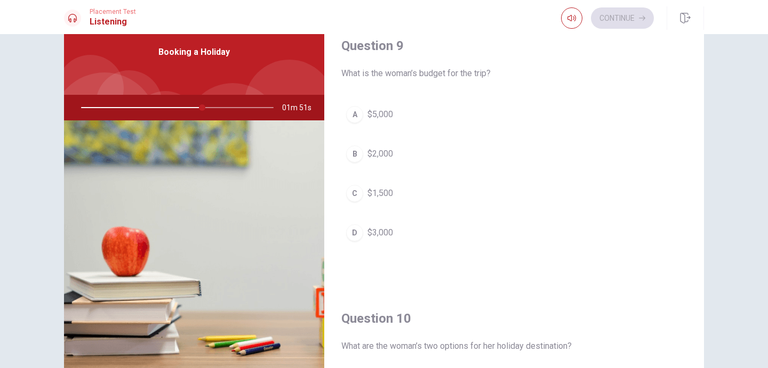
scroll to position [815, 0]
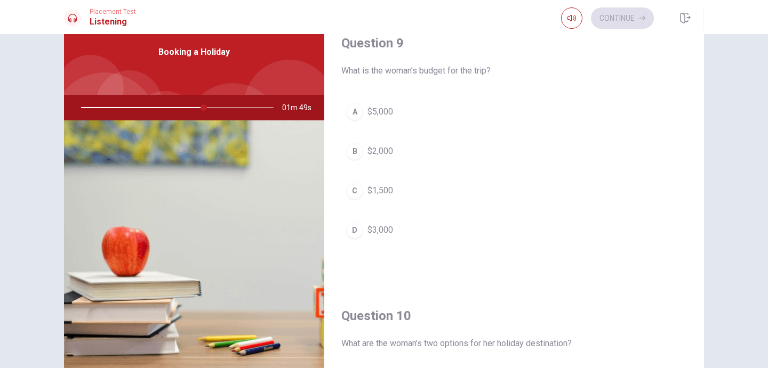
click at [352, 149] on div "B" at bounding box center [354, 151] width 17 height 17
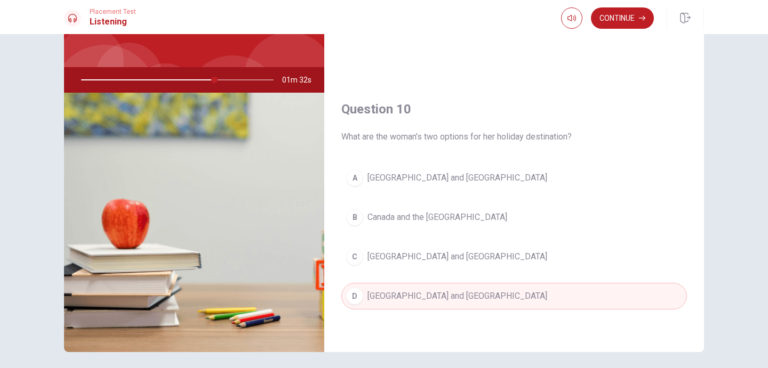
scroll to position [75, 0]
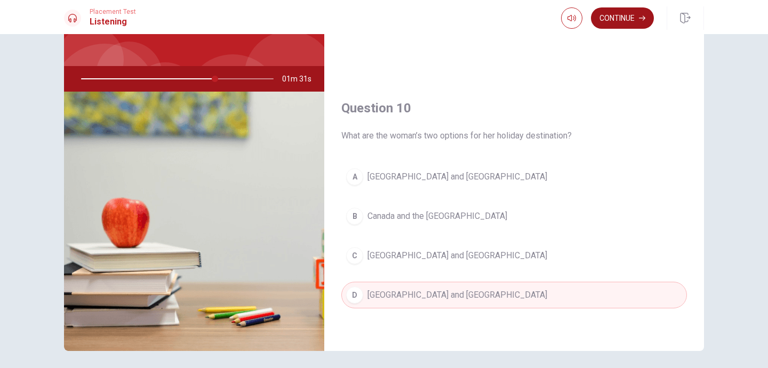
click at [621, 11] on button "Continue" at bounding box center [622, 17] width 63 height 21
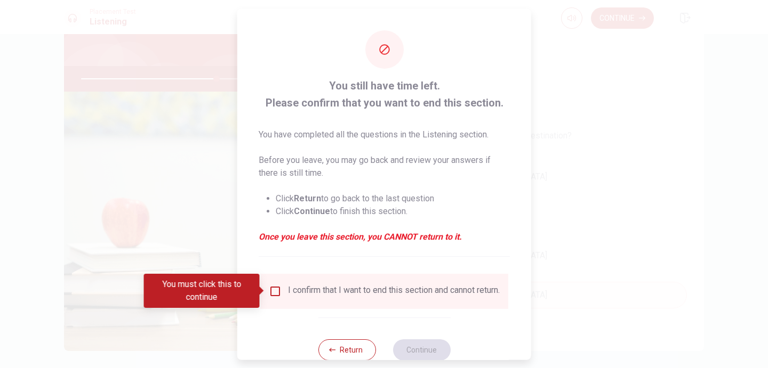
click at [274, 295] on input "You must click this to continue" at bounding box center [275, 291] width 13 height 13
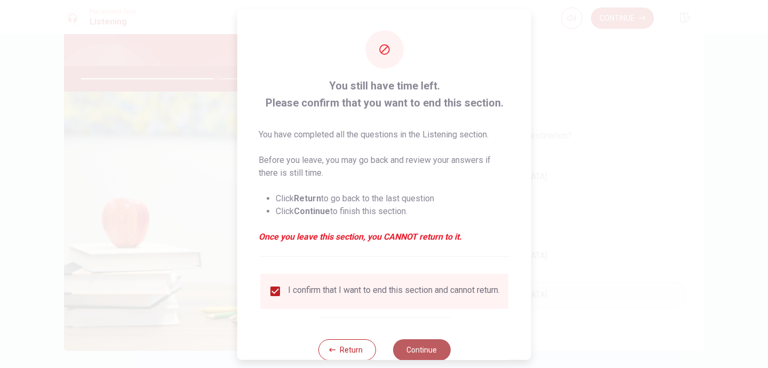
click at [414, 352] on button "Continue" at bounding box center [421, 349] width 58 height 21
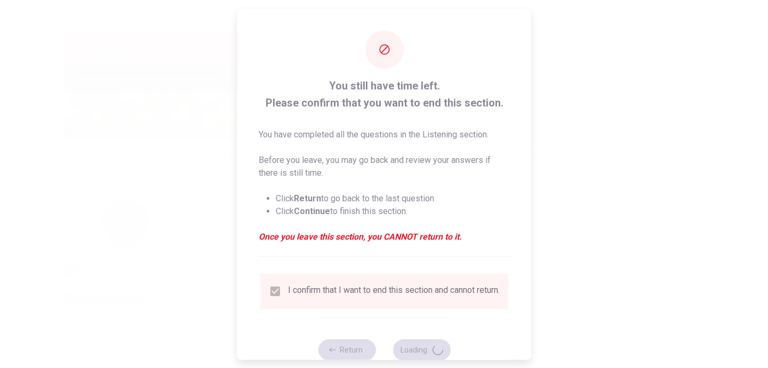
type input "71"
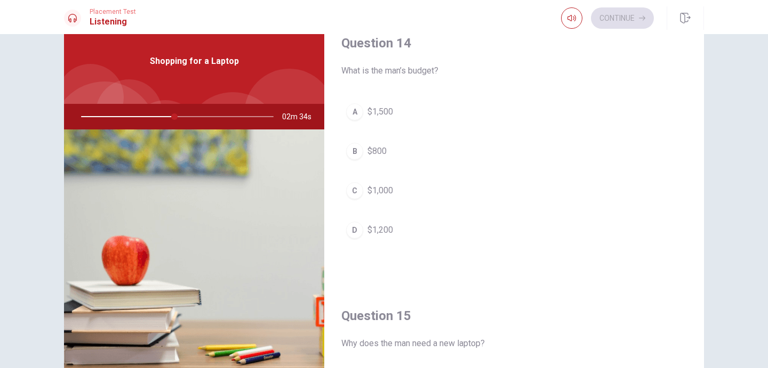
scroll to position [824, 0]
click at [357, 195] on div "C" at bounding box center [354, 191] width 17 height 17
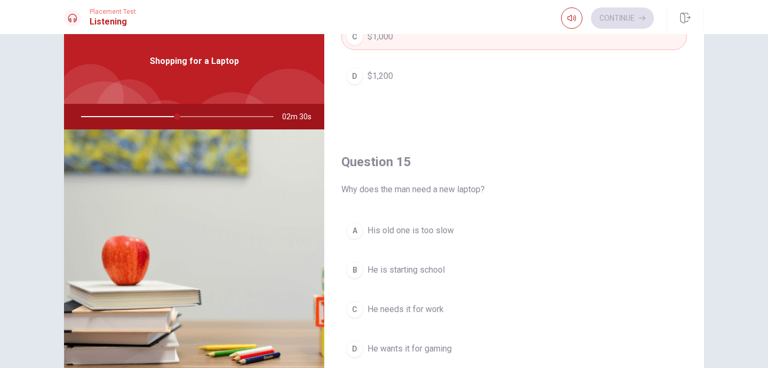
scroll to position [995, 0]
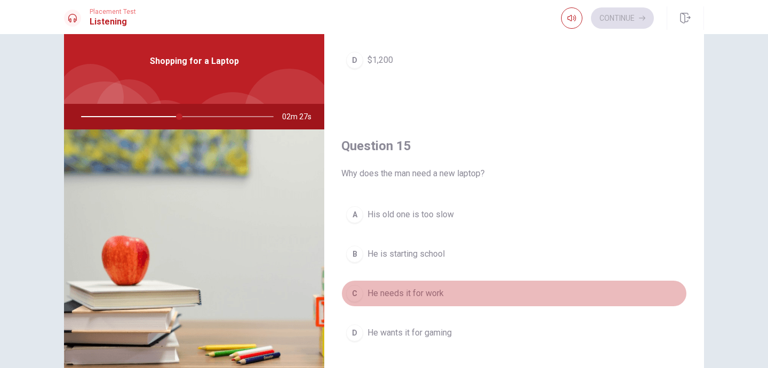
click at [388, 300] on button "C He needs it for work" at bounding box center [514, 293] width 346 height 27
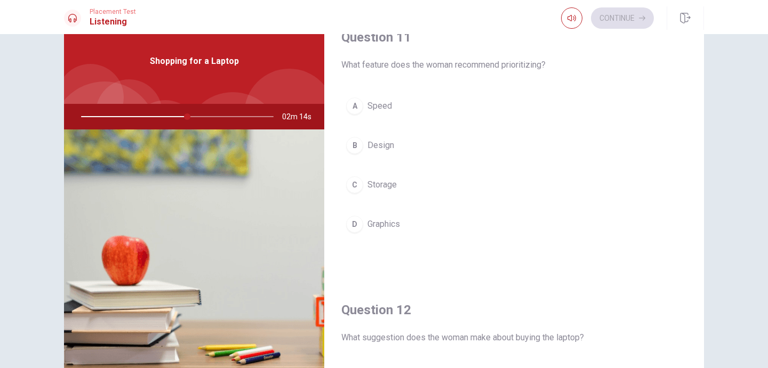
scroll to position [0, 0]
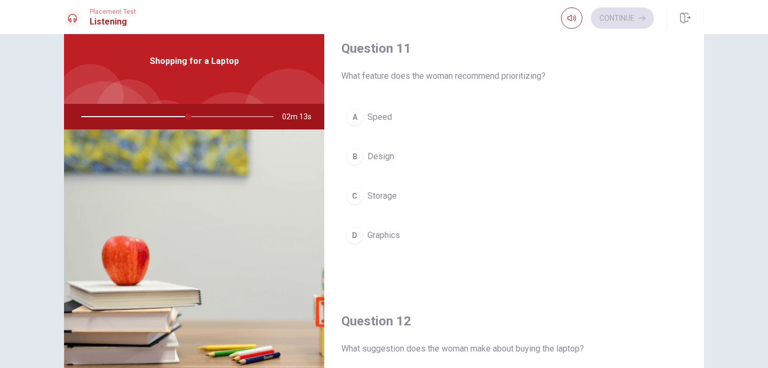
click at [364, 122] on button "A Speed" at bounding box center [514, 117] width 346 height 27
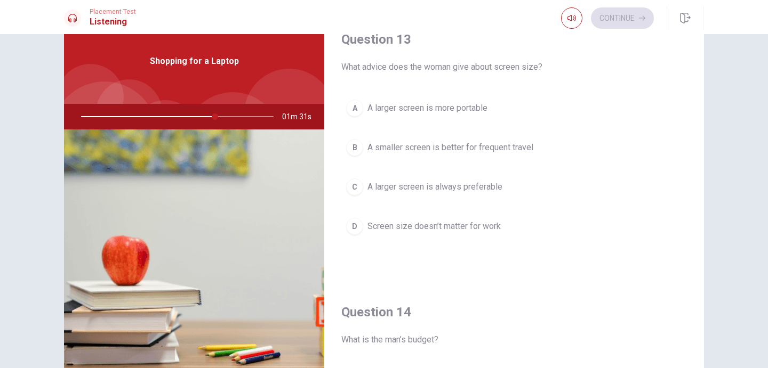
scroll to position [549, 0]
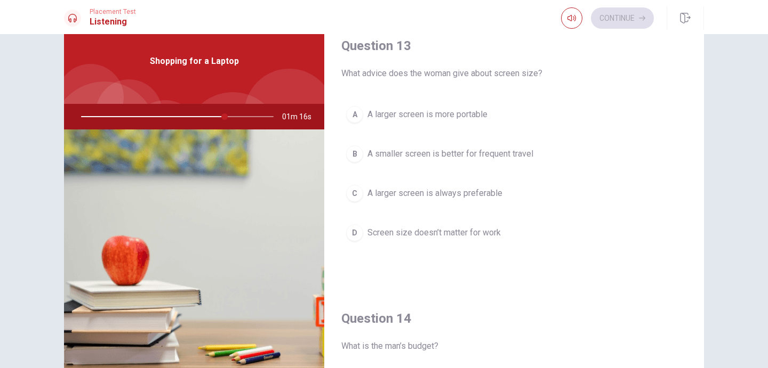
click at [355, 190] on div "C" at bounding box center [354, 193] width 17 height 17
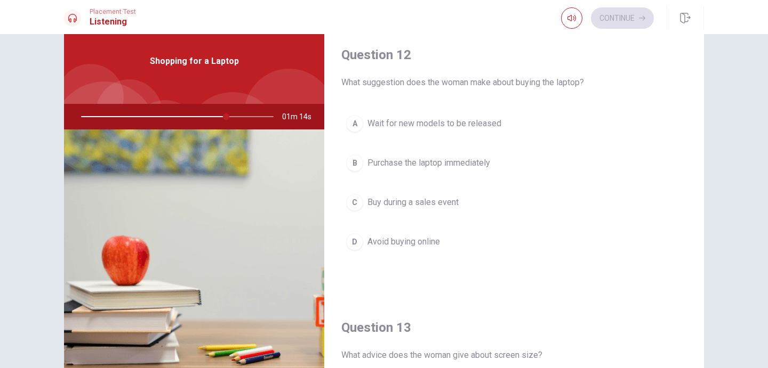
scroll to position [262, 0]
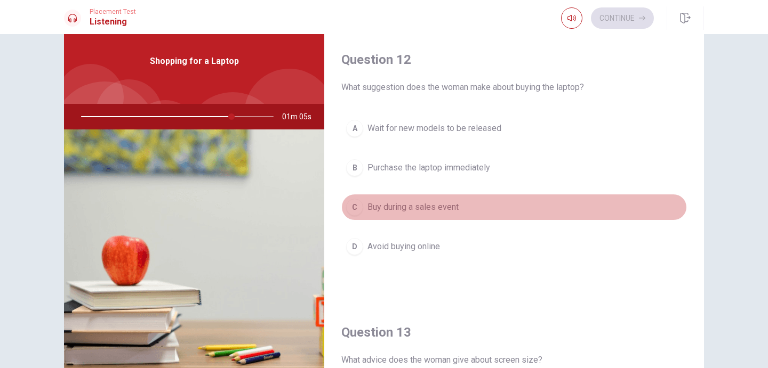
click at [404, 206] on span "Buy during a sales event" at bounding box center [412, 207] width 91 height 13
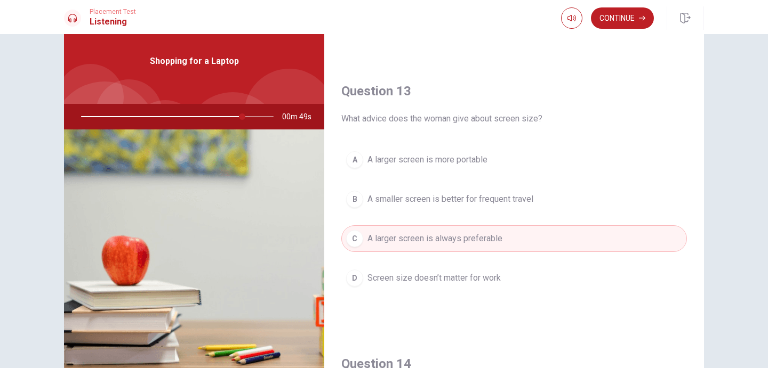
scroll to position [538, 0]
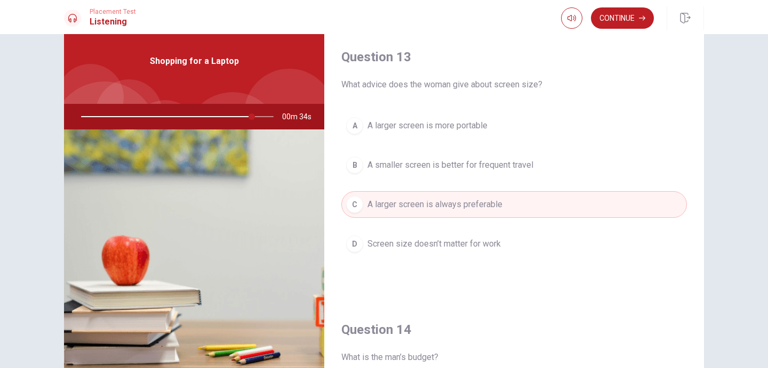
click at [405, 163] on span "A smaller screen is better for frequent travel" at bounding box center [450, 165] width 166 height 13
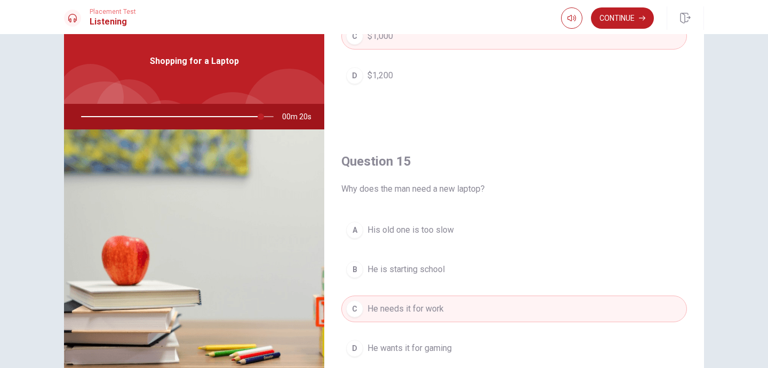
scroll to position [995, 0]
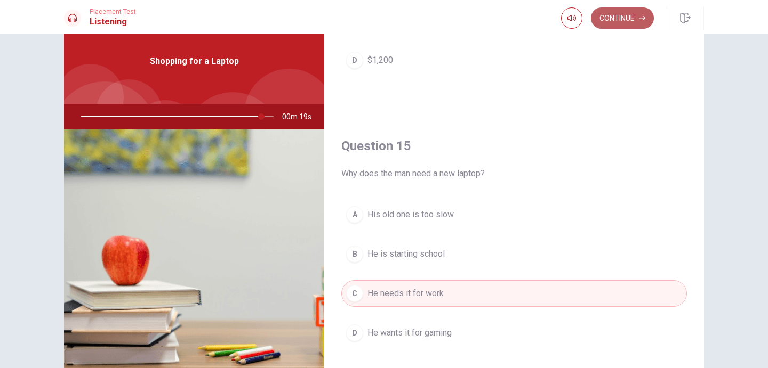
click at [630, 20] on button "Continue" at bounding box center [622, 17] width 63 height 21
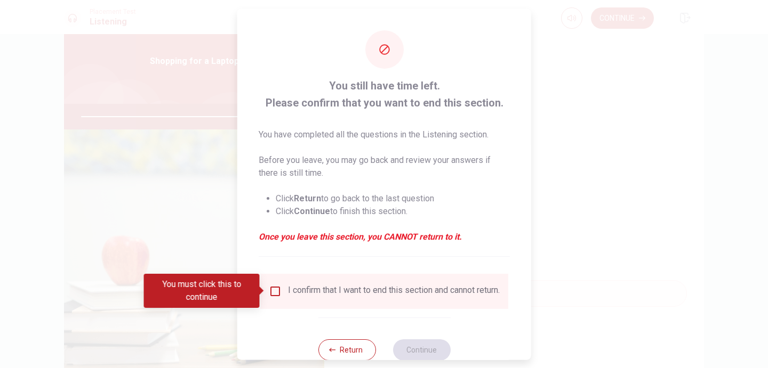
click at [312, 283] on div "I confirm that I want to end this section and cannot return." at bounding box center [384, 291] width 248 height 35
click at [304, 291] on div "I confirm that I want to end this section and cannot return." at bounding box center [394, 291] width 212 height 13
click at [273, 287] on input "You must click this to continue" at bounding box center [275, 291] width 13 height 13
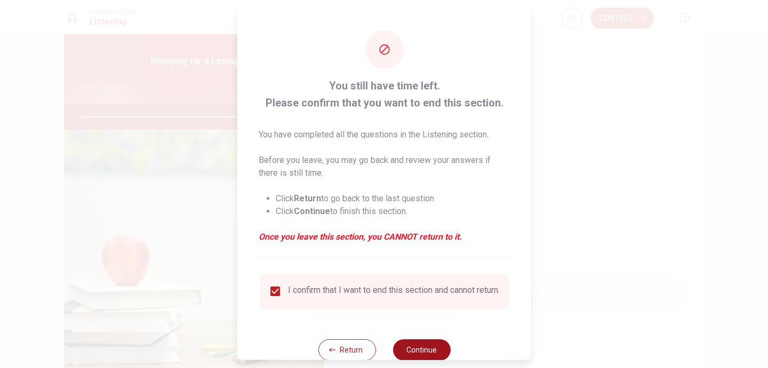
click at [417, 352] on button "Continue" at bounding box center [421, 349] width 58 height 21
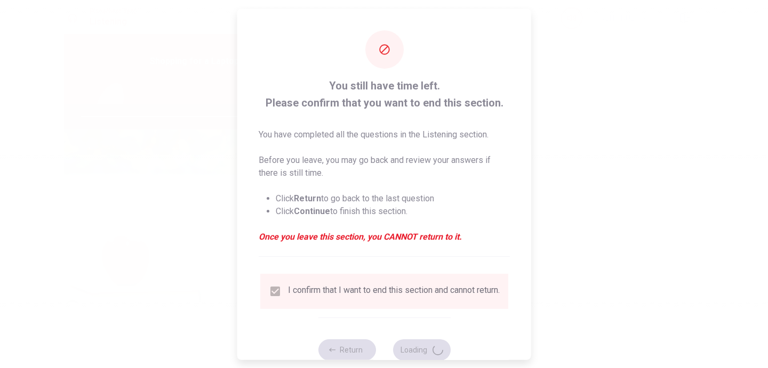
type input "96"
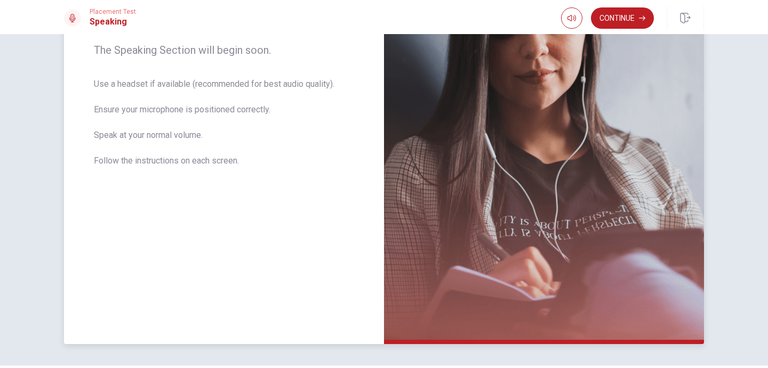
scroll to position [139, 0]
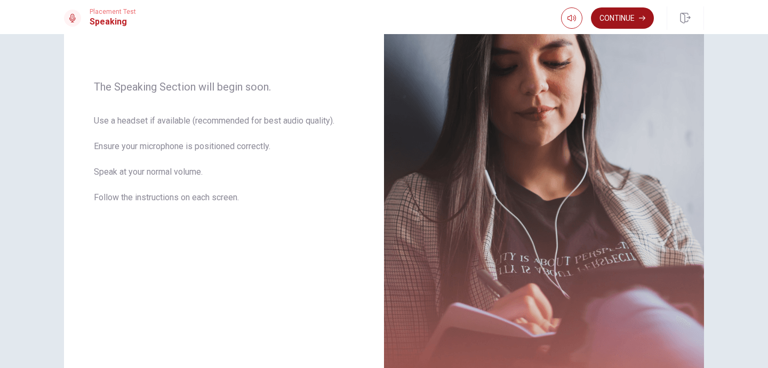
click at [620, 18] on button "Continue" at bounding box center [622, 17] width 63 height 21
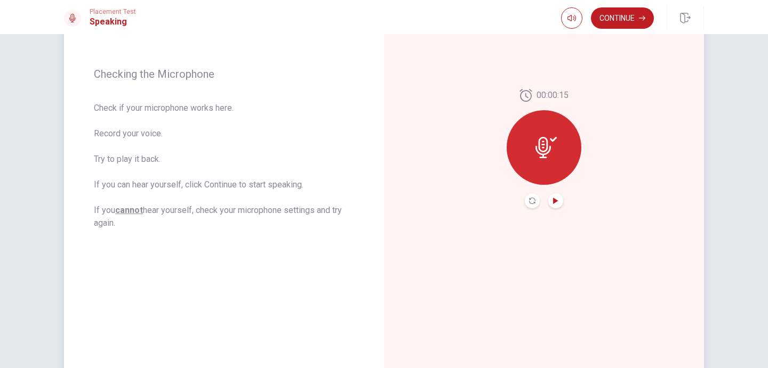
click at [557, 202] on icon "Play Audio" at bounding box center [555, 201] width 5 height 6
click at [620, 19] on button "Continue" at bounding box center [622, 17] width 63 height 21
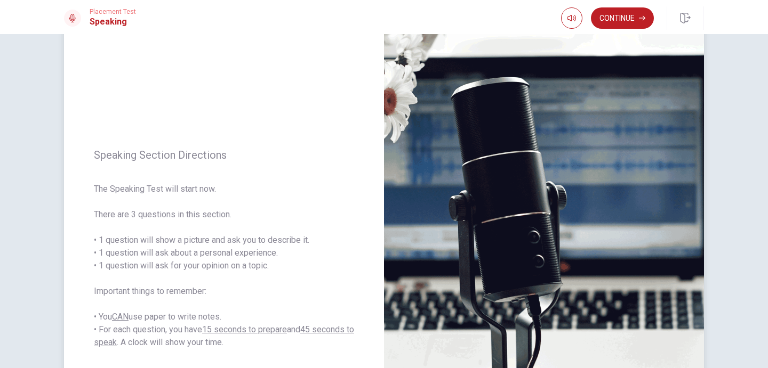
scroll to position [36, 0]
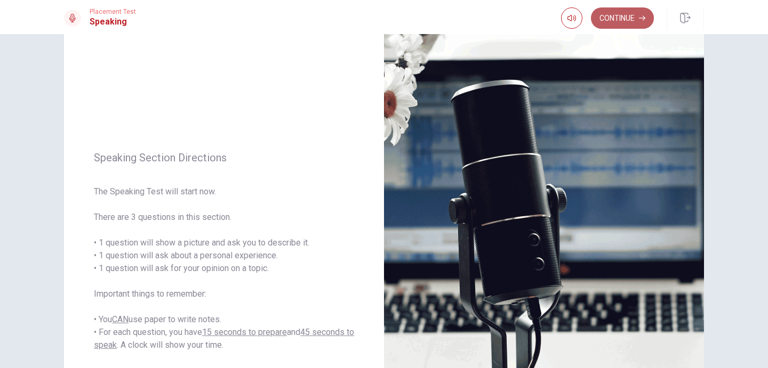
click at [605, 15] on button "Continue" at bounding box center [622, 17] width 63 height 21
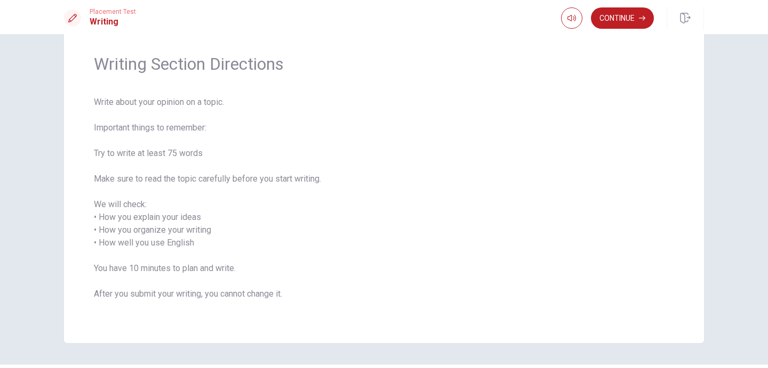
scroll to position [0, 0]
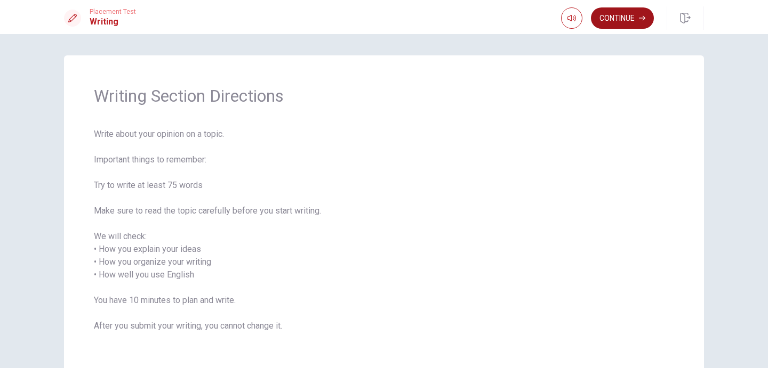
click at [630, 25] on button "Continue" at bounding box center [622, 17] width 63 height 21
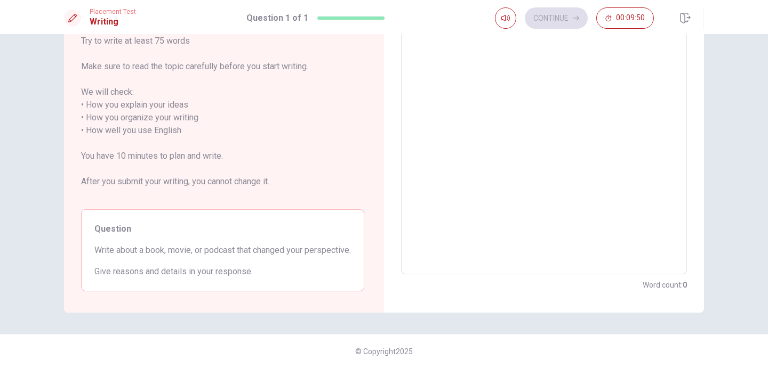
scroll to position [132, 0]
click at [454, 128] on textarea at bounding box center [543, 124] width 271 height 283
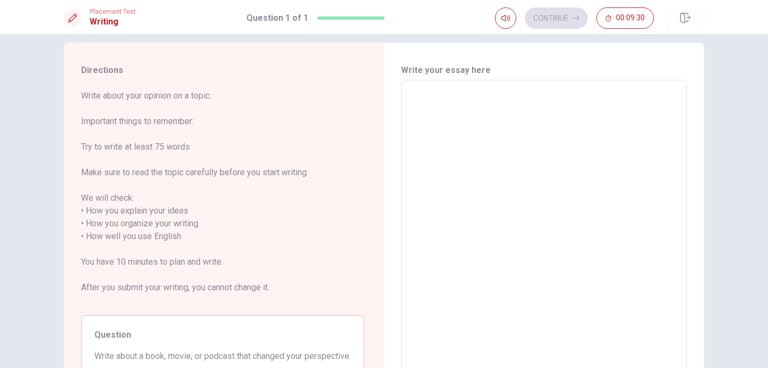
scroll to position [0, 0]
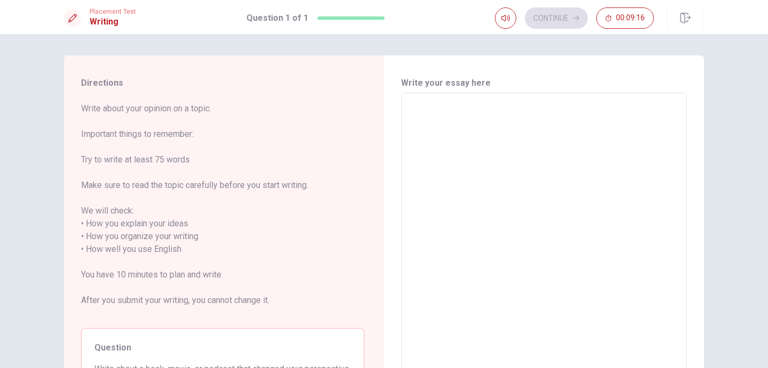
type textarea "I"
type textarea "x"
type textarea "I"
type textarea "x"
type textarea "I h"
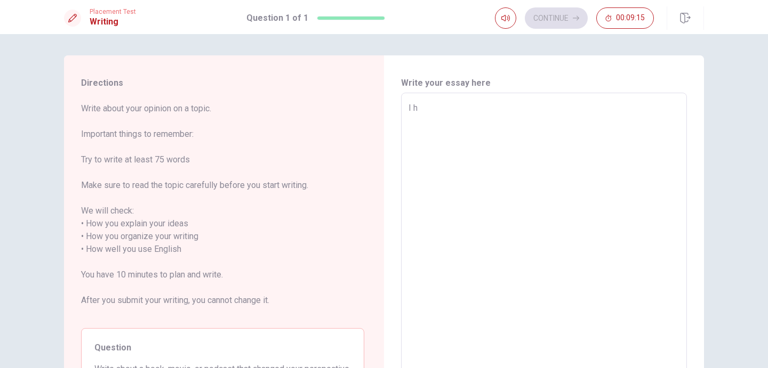
type textarea "x"
type textarea "I ha"
type textarea "x"
type textarea "I hav"
type textarea "x"
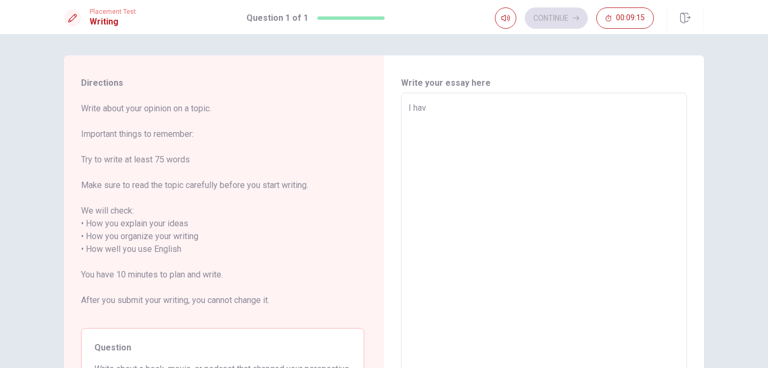
type textarea "I have"
type textarea "x"
type textarea "I have"
type textarea "x"
type textarea "I have w"
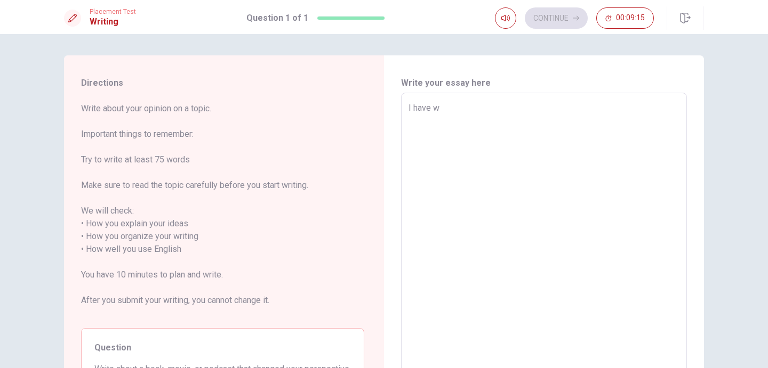
type textarea "x"
type textarea "I have wa"
type textarea "x"
type textarea "I have wac"
type textarea "x"
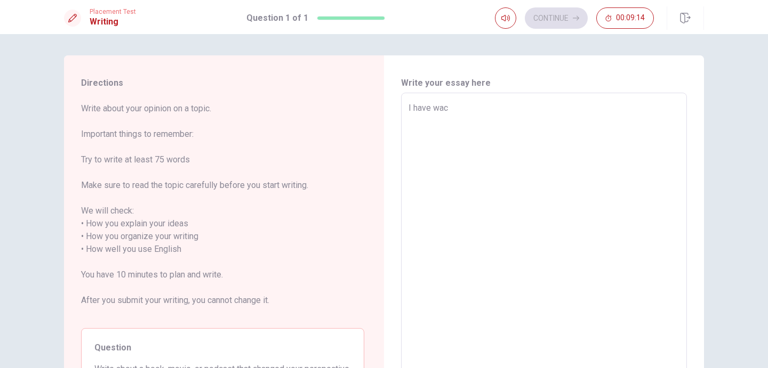
type textarea "I have wach"
type textarea "x"
type textarea "I have wache"
type textarea "x"
type textarea "I have wached"
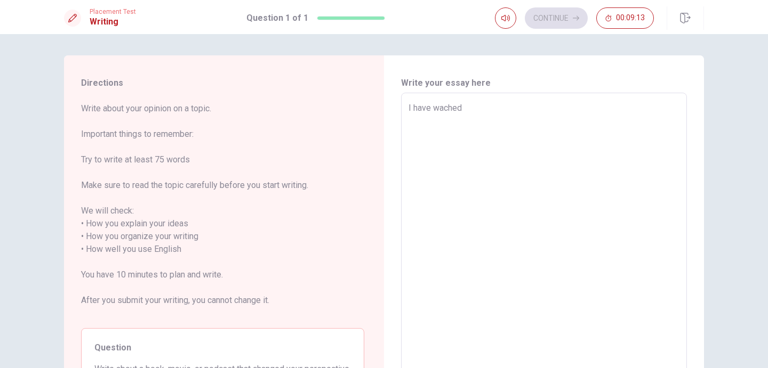
type textarea "x"
type textarea "I have wached"
type textarea "x"
type textarea "I have wached"
type textarea "x"
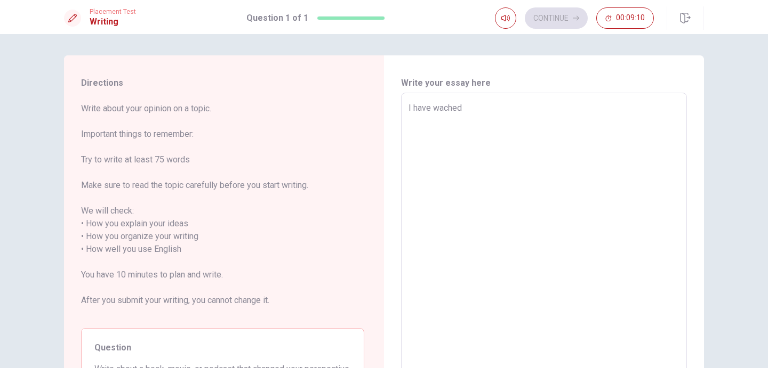
type textarea "I have wache"
type textarea "x"
type textarea "I have wach"
type textarea "x"
type textarea "I have wac"
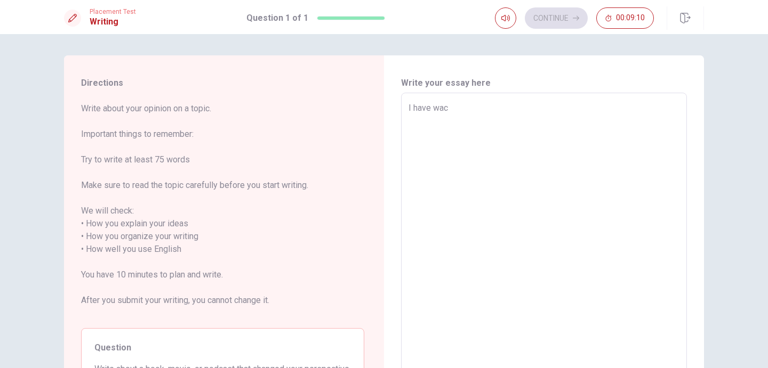
type textarea "x"
type textarea "I have wa"
type textarea "x"
type textarea "I have wat"
type textarea "x"
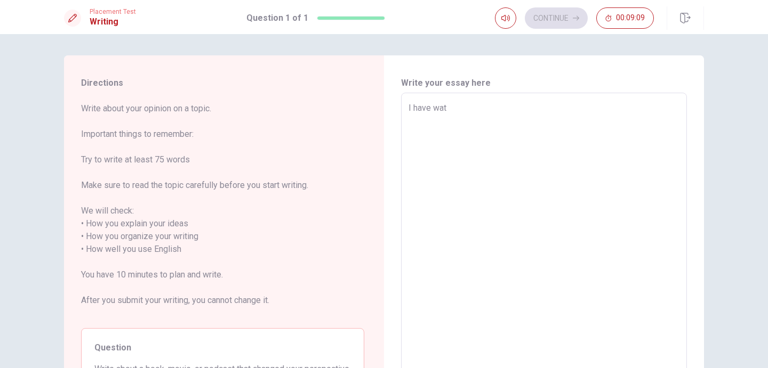
type textarea "I have watc"
type textarea "x"
type textarea "I have watch"
type textarea "x"
type textarea "I have watche"
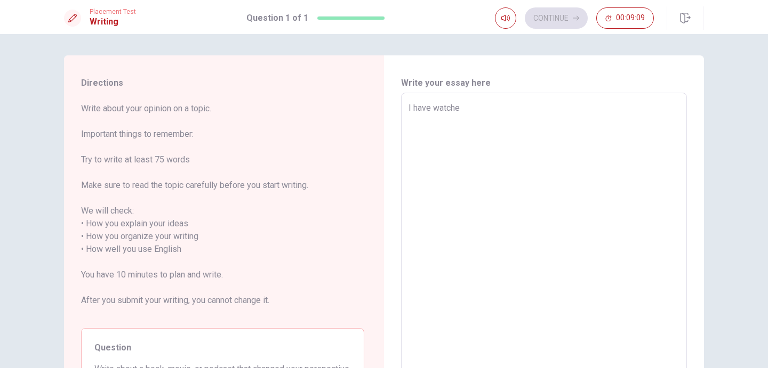
type textarea "x"
type textarea "I have watched"
type textarea "x"
type textarea "I have watched"
type textarea "x"
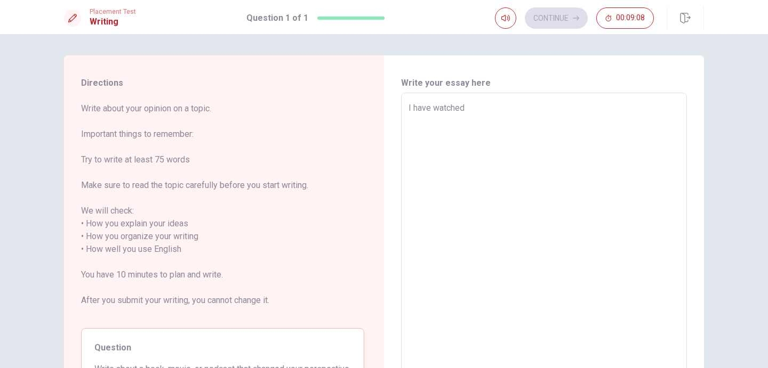
type textarea "I have watched a"
type textarea "x"
type textarea "I have watched a"
type textarea "x"
type textarea "I have watched a m"
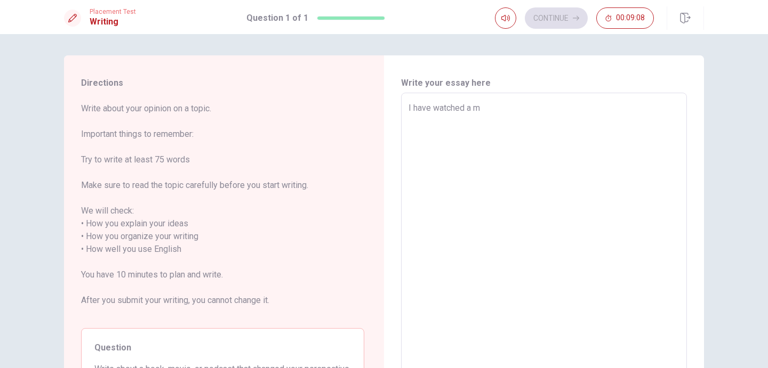
type textarea "x"
type textarea "I have watched a mo"
type textarea "x"
type textarea "I have watched a mov"
type textarea "x"
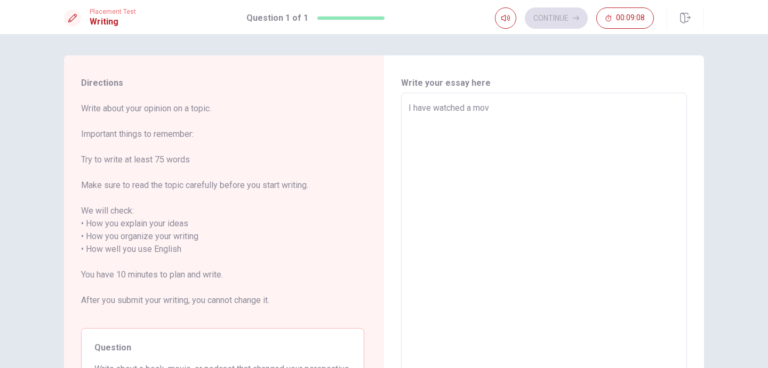
type textarea "I have watched a move"
type textarea "x"
type textarea "I have watched a move"
type textarea "x"
type textarea "I have watched a move c"
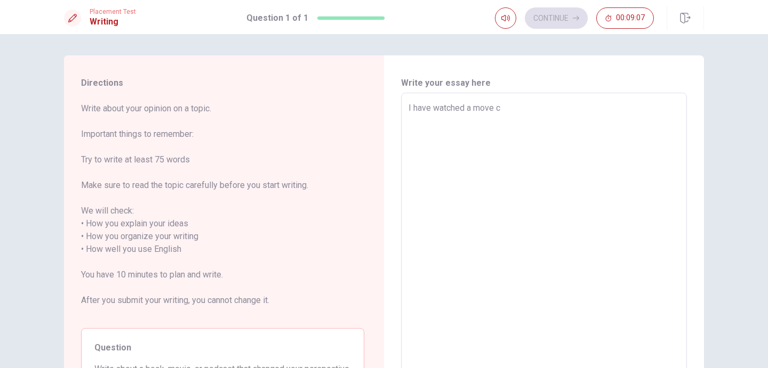
type textarea "x"
type textarea "I have watched a move ca"
type textarea "x"
type textarea "I have watched a move cal"
type textarea "x"
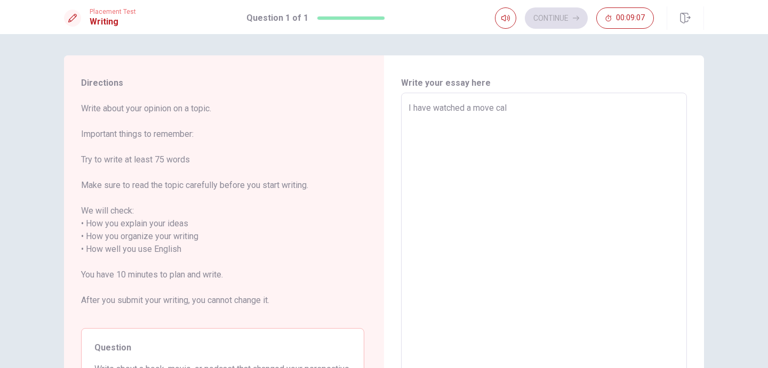
type textarea "I have watched a move call"
type textarea "x"
type textarea "I have watched a move calle"
type textarea "x"
type textarea "I have watched a move called"
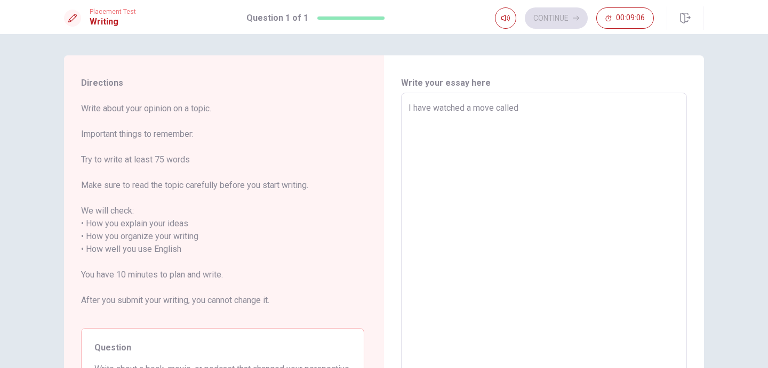
type textarea "x"
type textarea "I have watched a move called"
type textarea "x"
type textarea "I have watched a move called ""
type textarea "x"
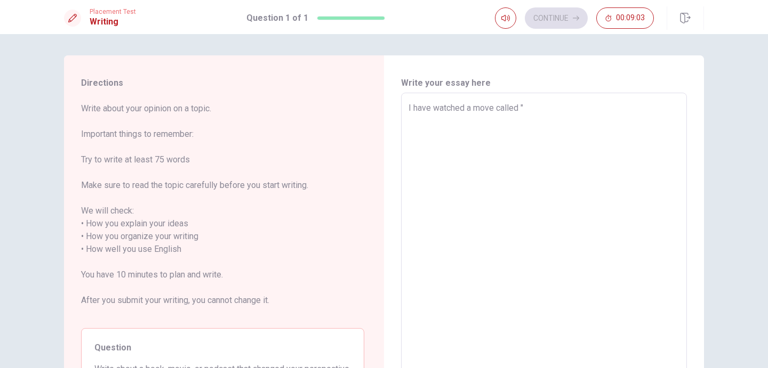
type textarea "I have watched a move called """
type textarea "x"
type textarea "I have watched a move called "A""
type textarea "x"
type textarea "I have watched a move called "A ""
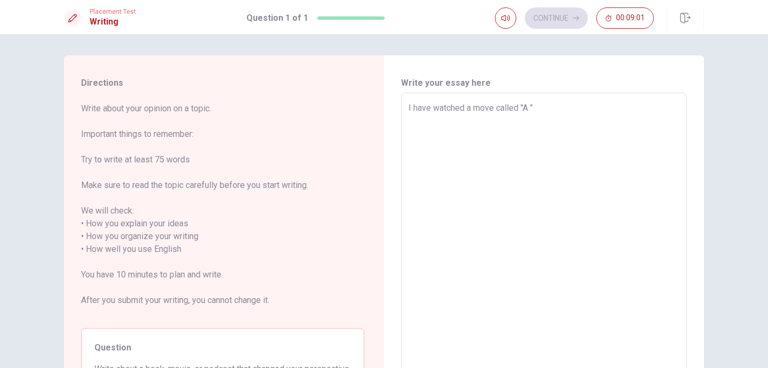
type textarea "x"
type textarea "I have watched a move called "A C""
type textarea "x"
type textarea "I have watched a move called "A Ca""
type textarea "x"
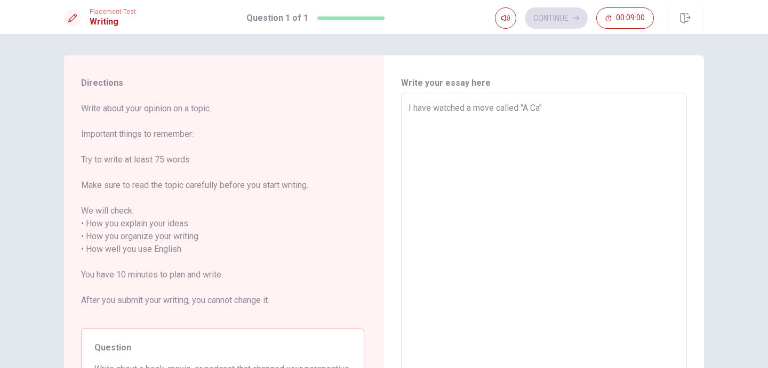
type textarea "I have watched a move called "A Can""
type textarea "x"
type textarea "I have watched a move called "A Cana""
type textarea "x"
type textarea "I have watched a move called "A Can""
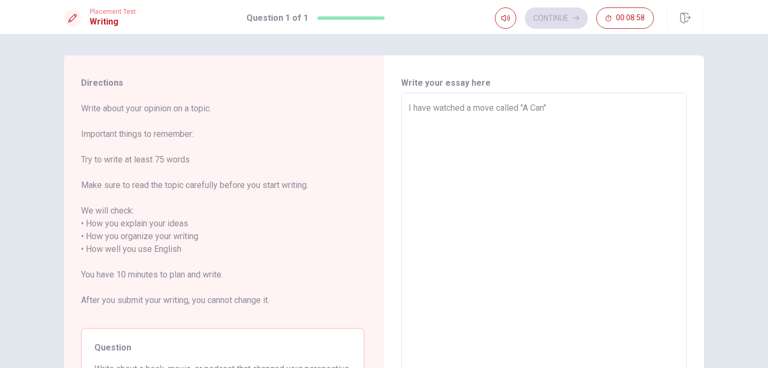
type textarea "x"
type textarea "I have watched a move called "A Ca""
type textarea "x"
type textarea "I have watched a move called "A Cab""
type textarea "x"
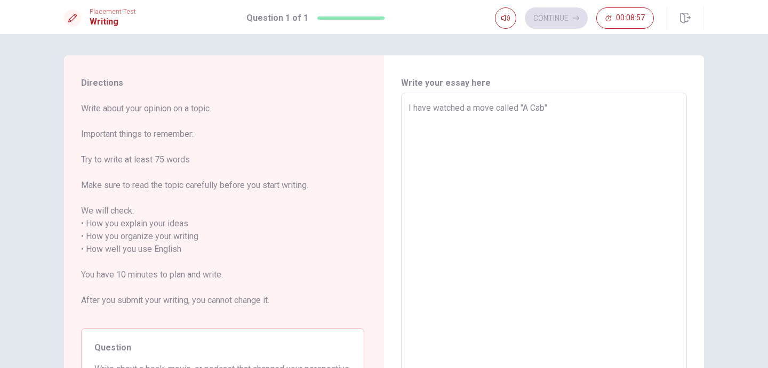
type textarea "I have watched a move called "A Caba""
type textarea "x"
type textarea "I have watched a move called "A [PERSON_NAME]""
type textarea "x"
type textarea "I have watched a move called "A Cabana""
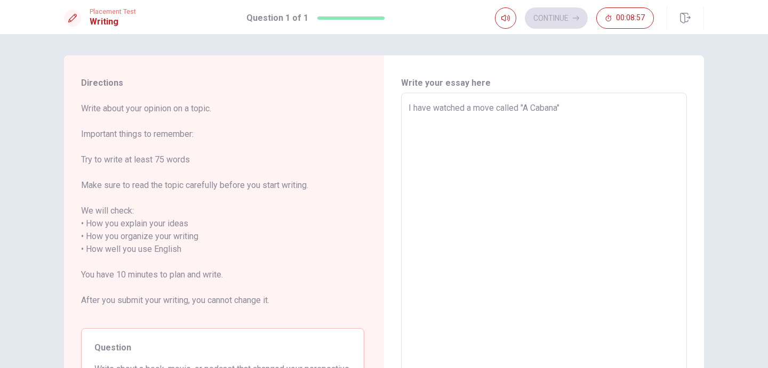
type textarea "x"
type textarea "I have watched a move called "A Cabana""
type textarea "x"
type textarea "I have watched a move called "A Cabana" i"
type textarea "x"
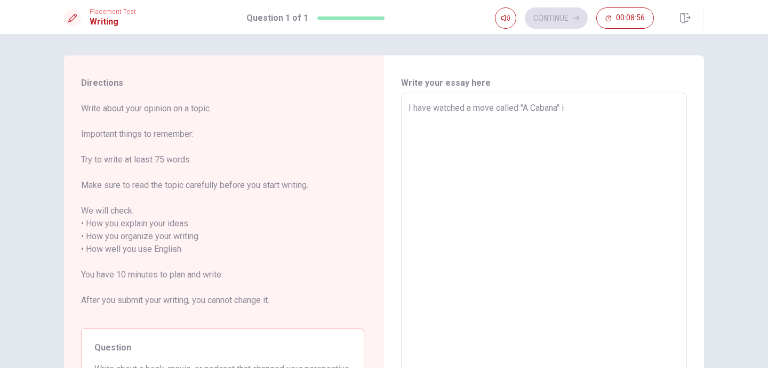
type textarea "I have watched a move called "A Cabana" in"
type textarea "x"
type textarea "I have watched a move called "A Cabana" in"
type textarea "x"
type textarea "I have watched a move called "A Cabana" in p"
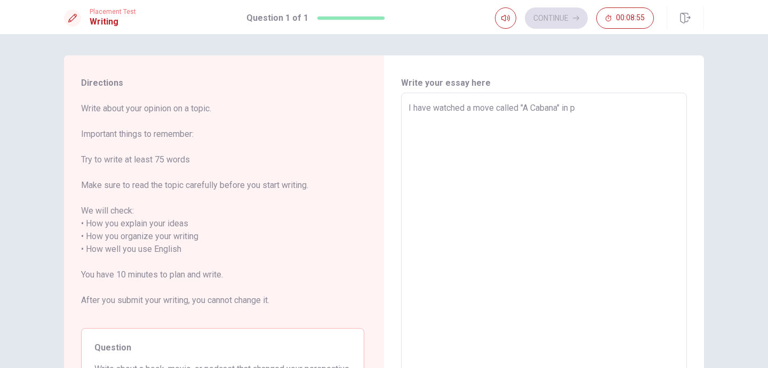
type textarea "x"
type textarea "I have watched a move called "A Cabana" in po"
type textarea "x"
type textarea "I have watched a move called "A Cabana" in por"
type textarea "x"
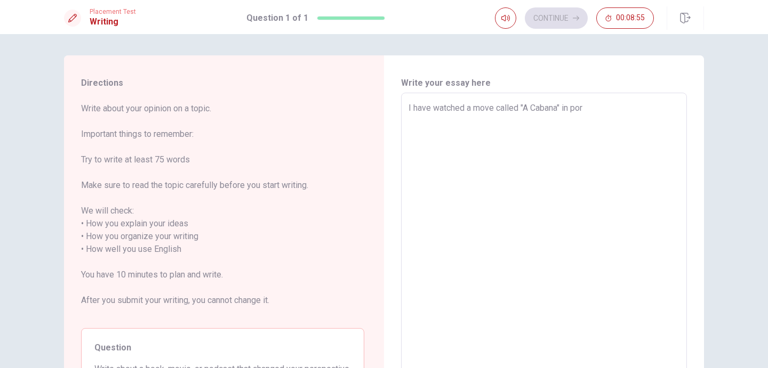
type textarea "I have watched a move called "A Cabana" in port"
type textarea "x"
type textarea "I have watched a move called "A Cabana" in portu"
type textarea "x"
type textarea "I have watched a move called "A Cabana" in portug"
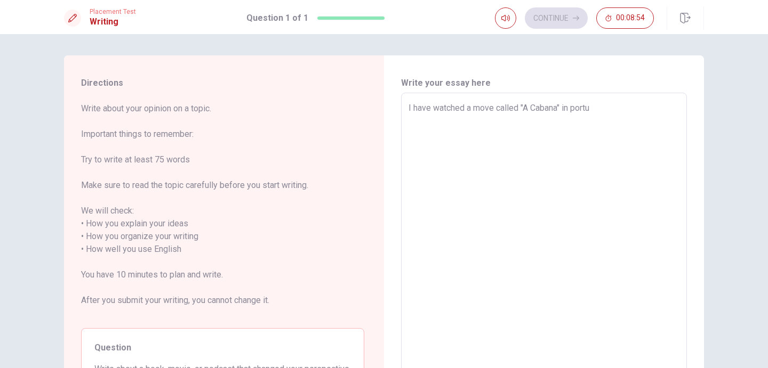
type textarea "x"
type textarea "I have watched a move called "A Cabana" in portugu"
type textarea "x"
type textarea "I have watched a move called "A Cabana" in portugue"
type textarea "x"
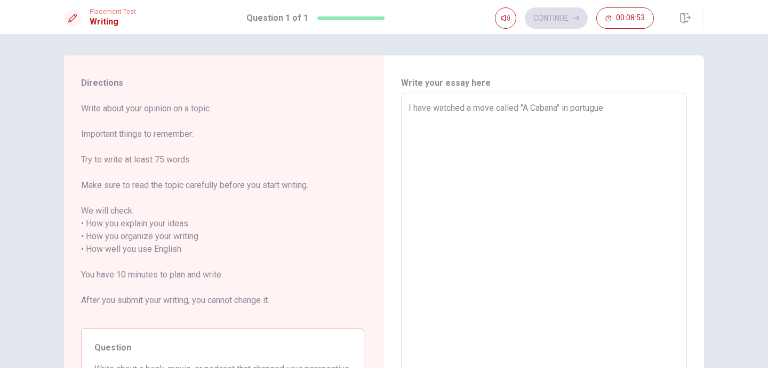
type textarea "I have watched a move called "A Cabana" in portugues"
type textarea "x"
type textarea "I have watched a move called "A Cabana" in portuguese"
type textarea "x"
type textarea "I have watched a move called "A Cabana" in portuguese"
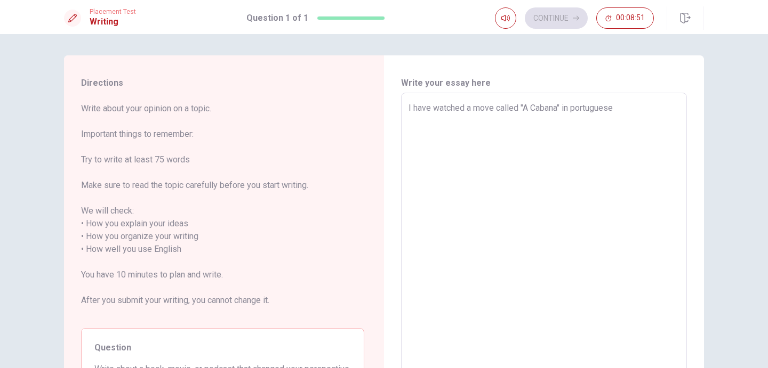
type textarea "x"
type textarea "I have watched a move called "A Cabana" in portuguese a"
type textarea "x"
type textarea "I have watched a move called "A Cabana" in portuguese an"
type textarea "x"
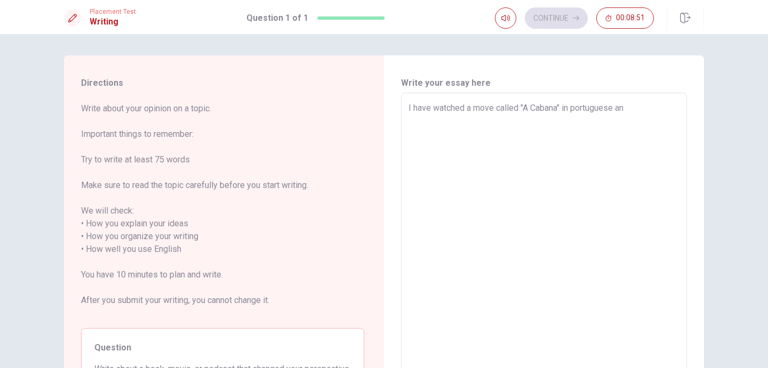
type textarea "I have watched a move called "A Cabana" in portuguese and"
type textarea "x"
type textarea "I have watched a move called "A Cabana" in portuguese and"
type textarea "x"
type textarea "I have watched a move called "A Cabana" in portuguese and t"
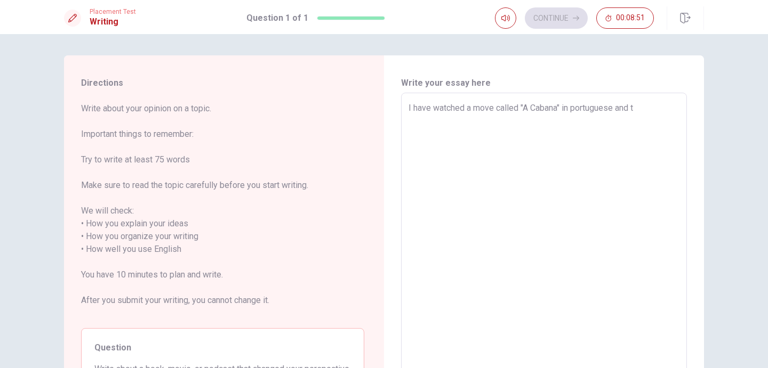
type textarea "x"
type textarea "I have watched a move called "A Cabana" in portuguese and th"
type textarea "x"
type textarea "I have watched a move called "A Cabana" in portuguese and thi"
type textarea "x"
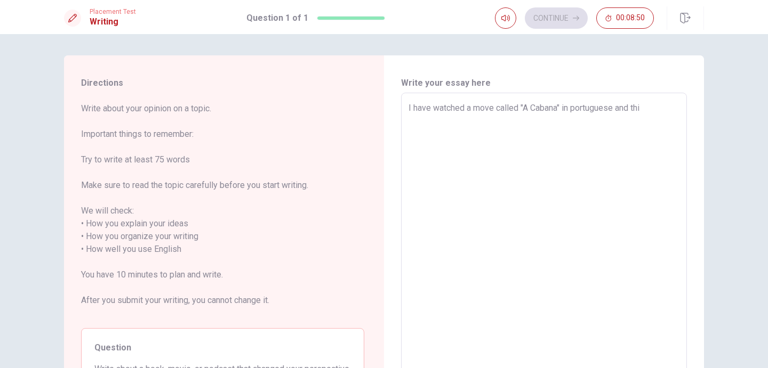
type textarea "I have watched a move called "A Cabana" in portuguese and this"
type textarea "x"
type textarea "I have watched a move called "A Cabana" in portuguese and this"
type textarea "x"
type textarea "I have watched a move called "A Cabana" in portuguese and this m"
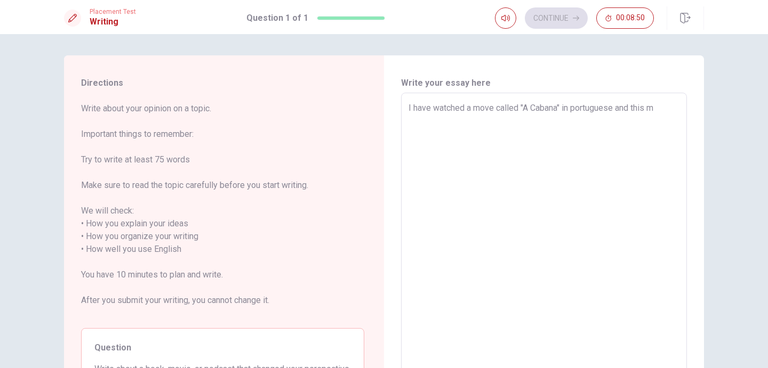
type textarea "x"
type textarea "I have watched a move called "A Cabana" in portuguese and this mo"
type textarea "x"
type textarea "I have watched a move called "A Cabana" in portuguese and this mov"
type textarea "x"
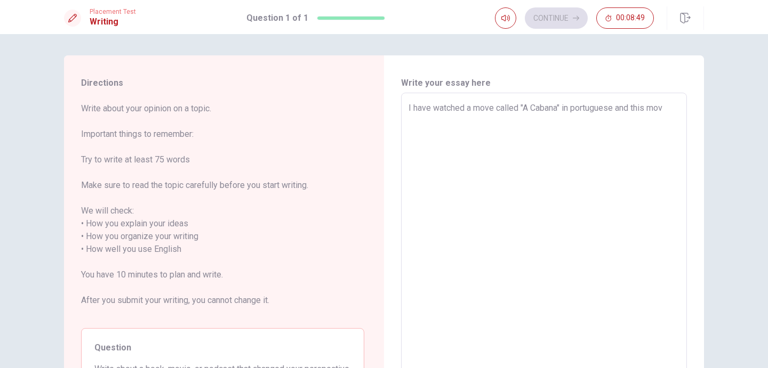
type textarea "I have watched a move called "A Cabana" in portuguese and this movi"
type textarea "x"
type textarea "I have watched a move called "A Cabana" in portuguese and this movie"
type textarea "x"
type textarea "I have watched a move called "A Cabana" in portuguese and this movie"
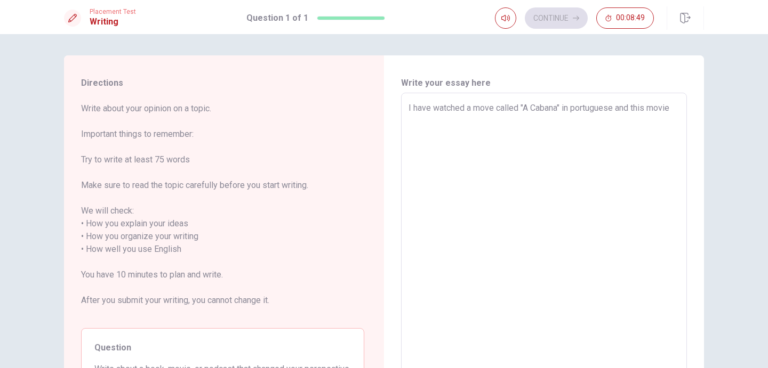
type textarea "x"
type textarea "I have watched a move called "A Cabana" in portuguese and this movie s"
type textarea "x"
type textarea "I have watched a move called "A Cabana" in portuguese and this movie sh"
type textarea "x"
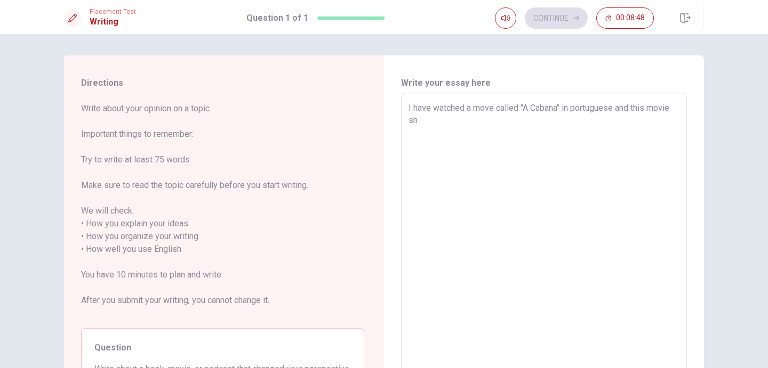
type textarea "I have watched a move called "A Cabana" in portuguese and this movie sho"
type textarea "x"
type textarea "I have watched a move called "A Cabana" in portuguese and this movie show"
type textarea "x"
type textarea "I have watched a move called "A Cabana" in portuguese and this movie show"
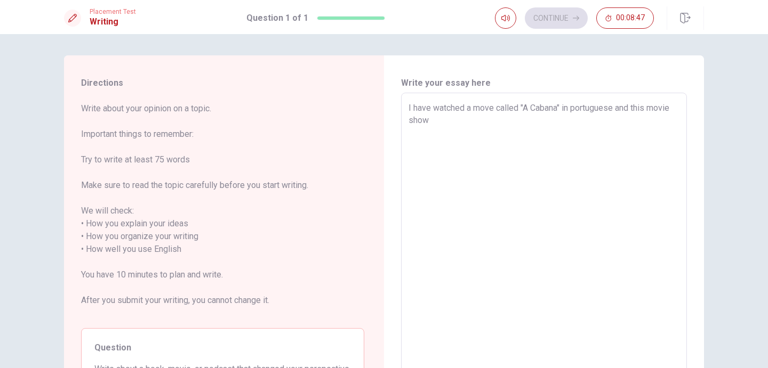
type textarea "x"
type textarea "I have watched a move called "A Cabana" in portuguese and this movie show h"
type textarea "x"
type textarea "I have watched a move called "A Cabana" in portuguese and this movie show ho"
type textarea "x"
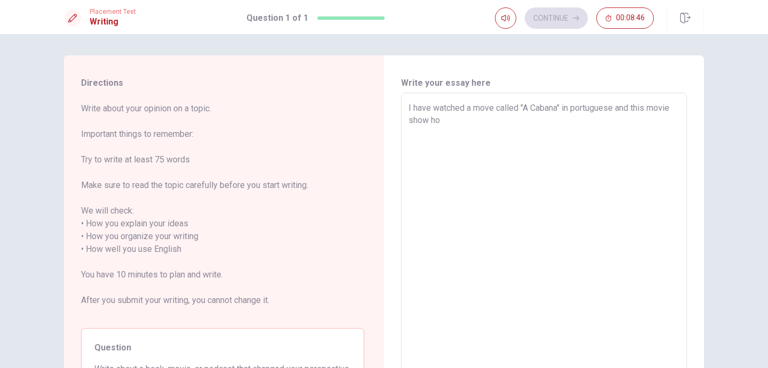
type textarea "I have watched a move called "A Cabana" in portuguese and this movie show how"
type textarea "x"
type textarea "I have watched a move called "A Cabana" in portuguese and this movie show how"
type textarea "x"
type textarea "I have watched a move called "A Cabana" in portuguese and this movie show how G"
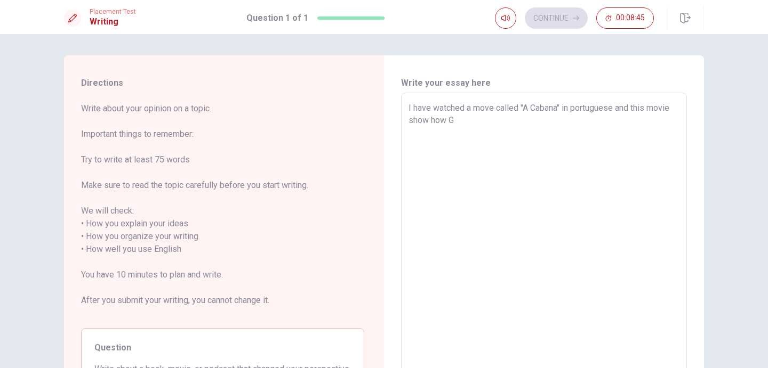
type textarea "x"
type textarea "I have watched a move called "A Cabana" in portuguese and this movie show how Go"
type textarea "x"
type textarea "I have watched a move called "A Cabana" in portuguese and this movie show how G…"
type textarea "x"
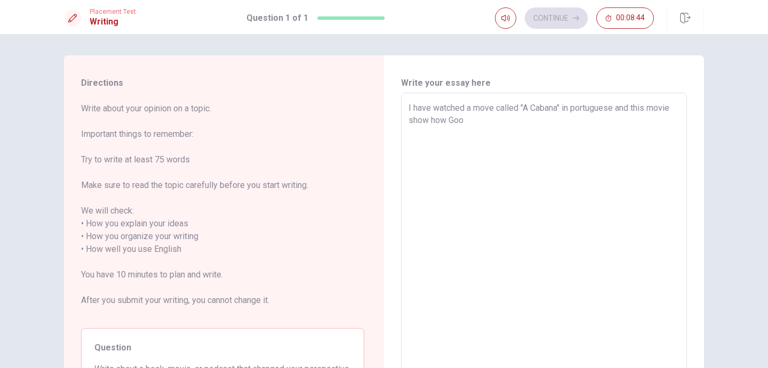
type textarea "I have watched a move called "A Cabana" in portuguese and this movie show how G…"
type textarea "x"
type textarea "I have watched a move called "A Cabana" in portuguese and this movie show how G…"
type textarea "x"
type textarea "I have watched a move called "A Cabana" in portuguese and this movie show how G…"
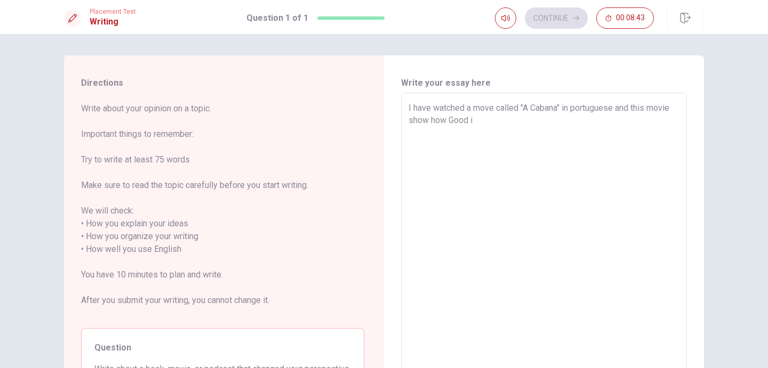
type textarea "x"
type textarea "I have watched a move called "A Cabana" in portuguese and this movie show how G…"
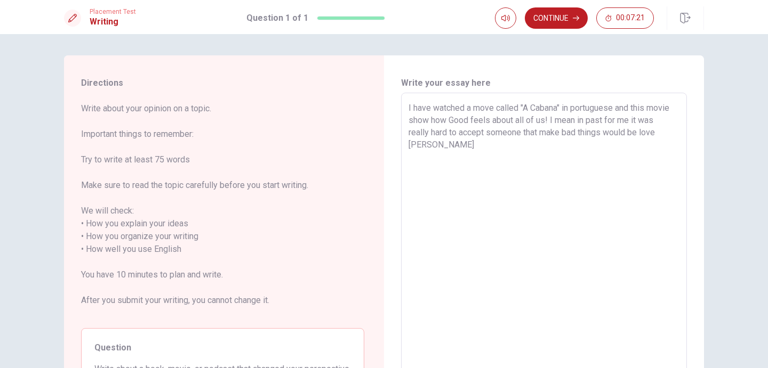
click at [454, 128] on textarea "I have watched a move called "A Cabana" in portuguese and this movie show how G…" at bounding box center [543, 243] width 271 height 283
click at [562, 131] on textarea "I have watched a move called "A Cabana" in portuguese and this movie show how G…" at bounding box center [543, 243] width 271 height 283
click at [663, 129] on textarea "I have watched a move called "A Cabana" in portuguese and this movie show how G…" at bounding box center [543, 243] width 271 height 283
click at [678, 132] on textarea "I have watched a move called "A Cabana" in portuguese and this movie show how G…" at bounding box center [543, 243] width 271 height 283
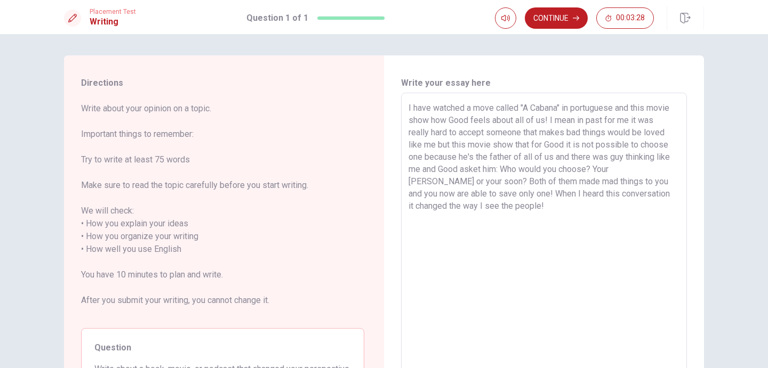
click at [495, 211] on textarea "I have watched a move called "A Cabana" in portuguese and this movie show how G…" at bounding box center [543, 243] width 271 height 283
click at [499, 170] on textarea "I have watched a move called "A Cabana" in portuguese and this movie show how G…" at bounding box center [543, 243] width 271 height 283
click at [520, 203] on textarea "I have watched a move called "A Cabana" in portuguese and this movie show how G…" at bounding box center [543, 243] width 271 height 283
click at [428, 120] on textarea "I have watched a move called "A Cabana" in portuguese and this movie show how G…" at bounding box center [543, 243] width 271 height 283
click at [511, 145] on textarea "I have watched a move called "A Cabana" in portuguese and this movie shows how …" at bounding box center [543, 243] width 271 height 283
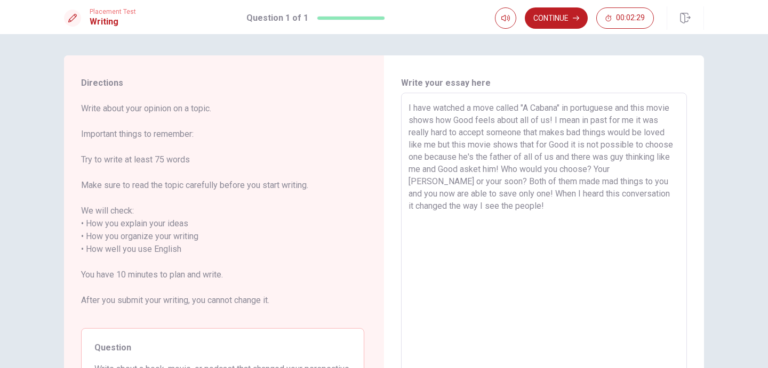
drag, startPoint x: 585, startPoint y: 146, endPoint x: 572, endPoint y: 147, distance: 12.8
click at [572, 147] on textarea "I have watched a move called "A Cabana" in portuguese and this movie shows how …" at bounding box center [543, 243] width 271 height 283
click at [590, 145] on textarea "I have watched a move called "A Cabana" in portuguese and this movie shows how …" at bounding box center [543, 243] width 271 height 283
click at [577, 144] on textarea "I have watched a move called "A Cabana" in portuguese and this movie shows how …" at bounding box center [543, 243] width 271 height 283
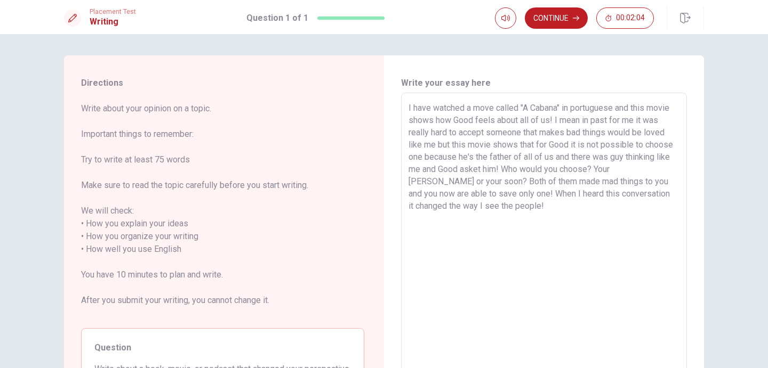
click at [611, 157] on textarea "I have watched a move called "A Cabana" in portuguese and this movie shows how …" at bounding box center [543, 243] width 271 height 283
click at [485, 206] on textarea "I have watched a move called "A Cabana" in portuguese and this movie shows how …" at bounding box center [543, 243] width 271 height 283
click at [632, 208] on textarea "I have watched a move called "A Cabana" in portuguese and this movie shows how …" at bounding box center [543, 243] width 271 height 283
click at [568, 15] on button "Continue" at bounding box center [556, 17] width 63 height 21
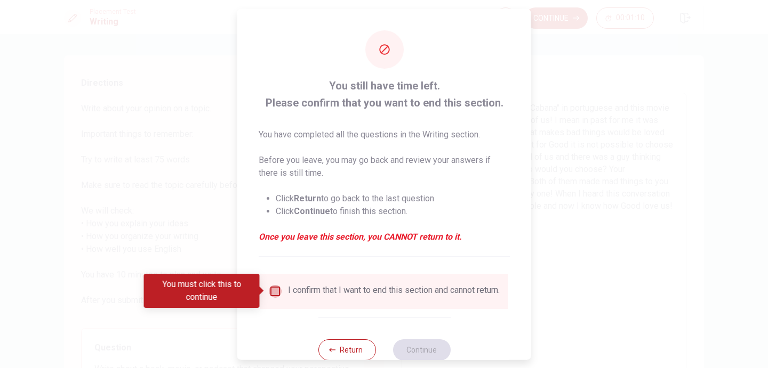
click at [272, 290] on input "You must click this to continue" at bounding box center [275, 291] width 13 height 13
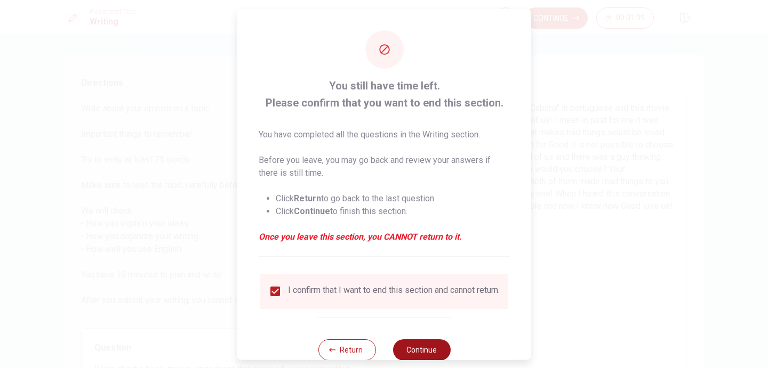
click at [415, 357] on button "Continue" at bounding box center [421, 349] width 58 height 21
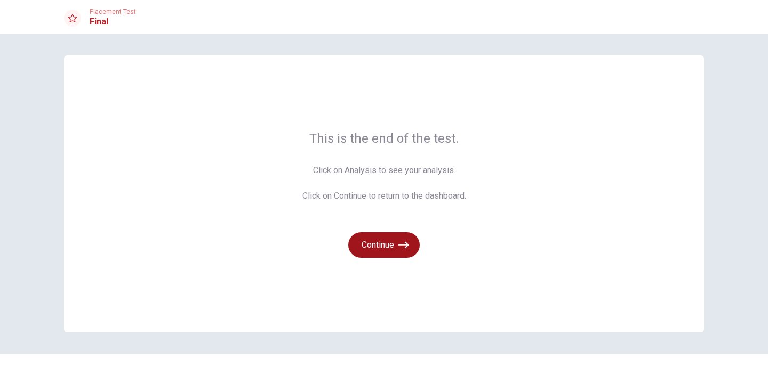
click at [399, 245] on icon "button" at bounding box center [403, 245] width 11 height 6
